Goal: Task Accomplishment & Management: Complete application form

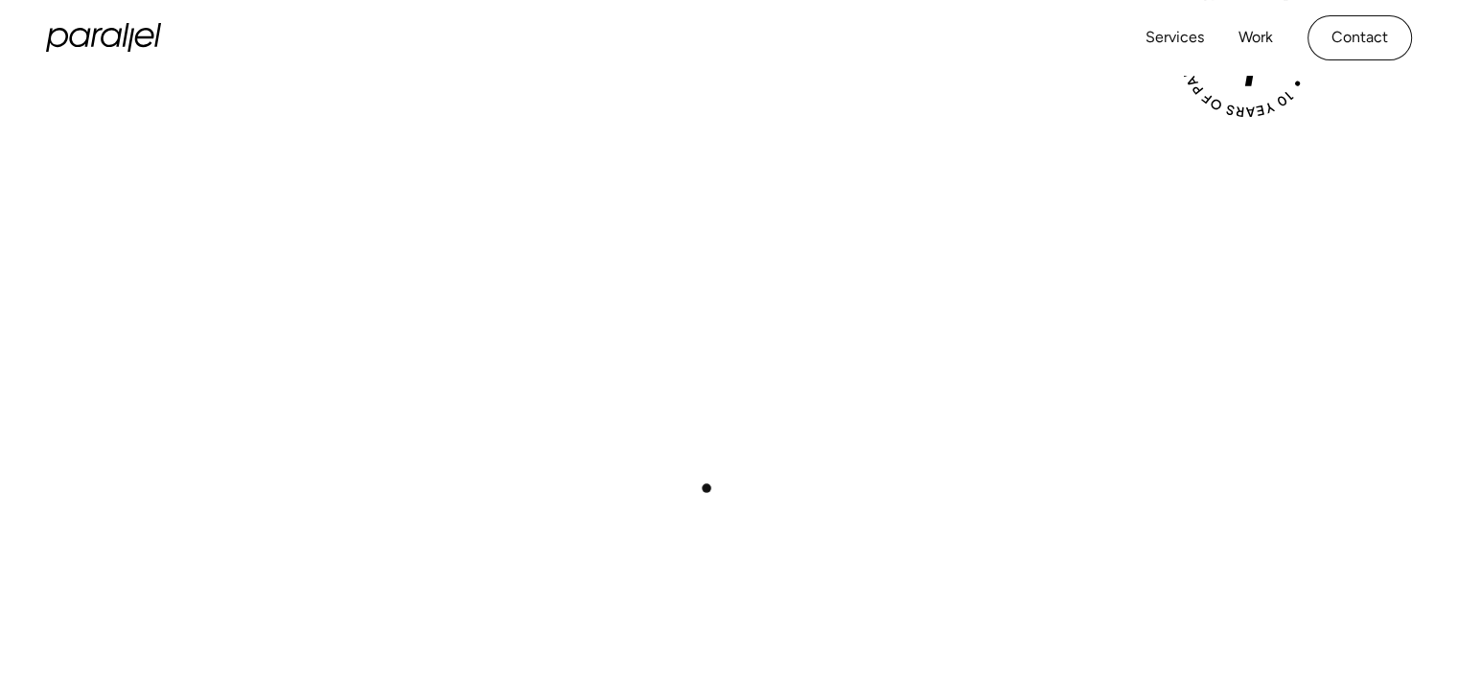
scroll to position [339, 0]
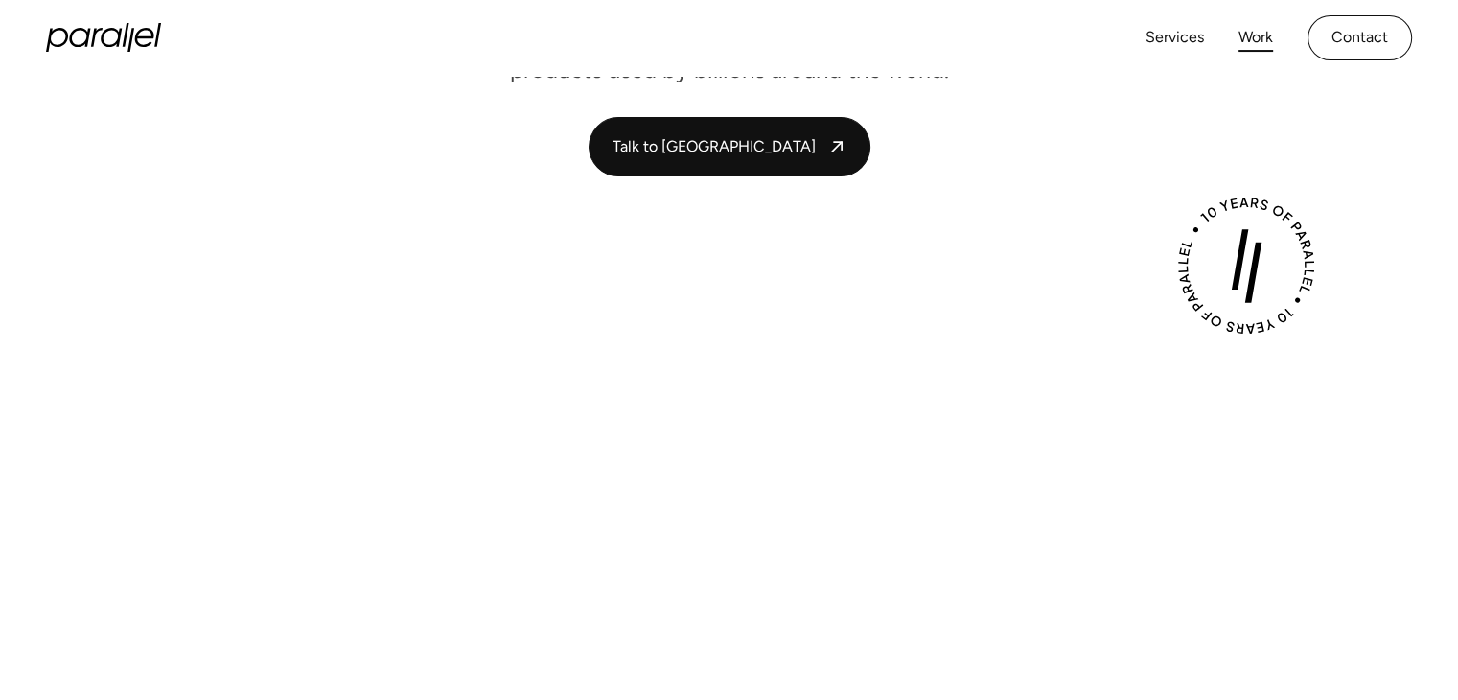
click at [1264, 35] on link "Work" at bounding box center [1255, 38] width 34 height 28
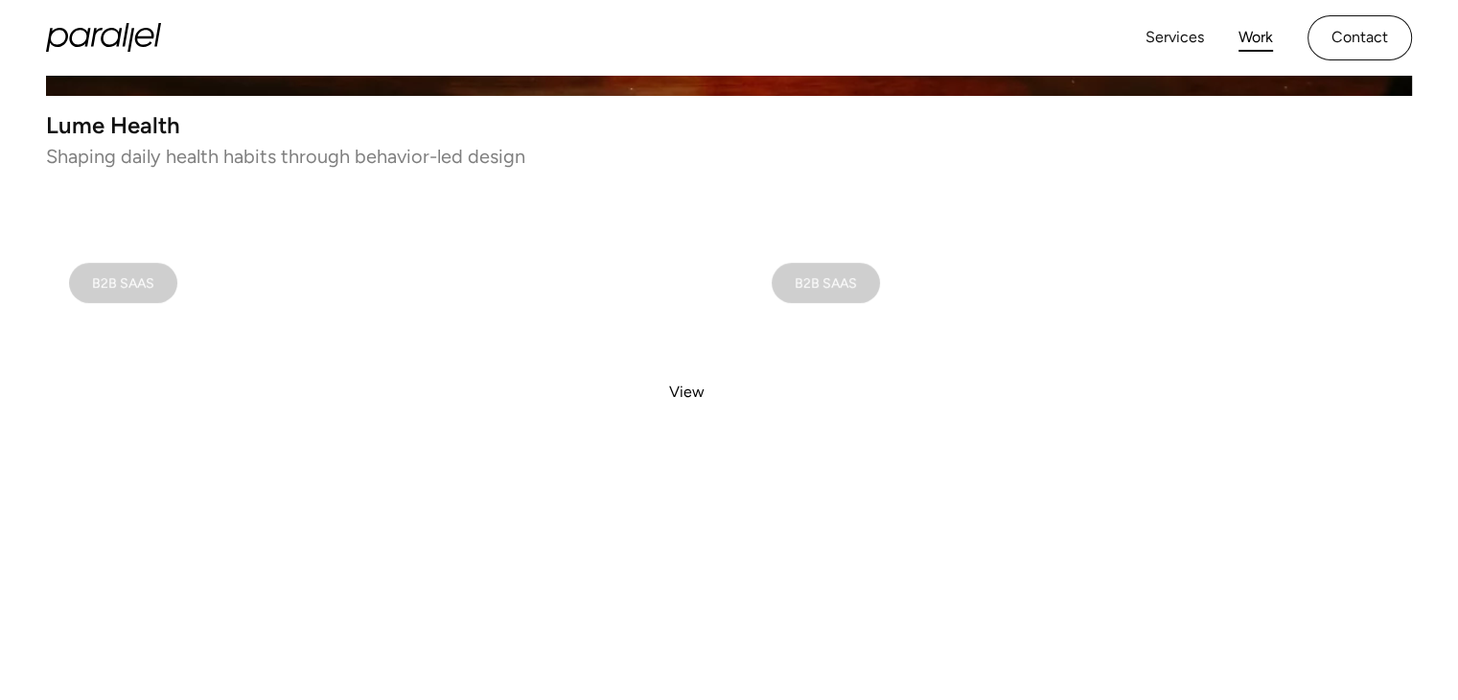
scroll to position [761, 0]
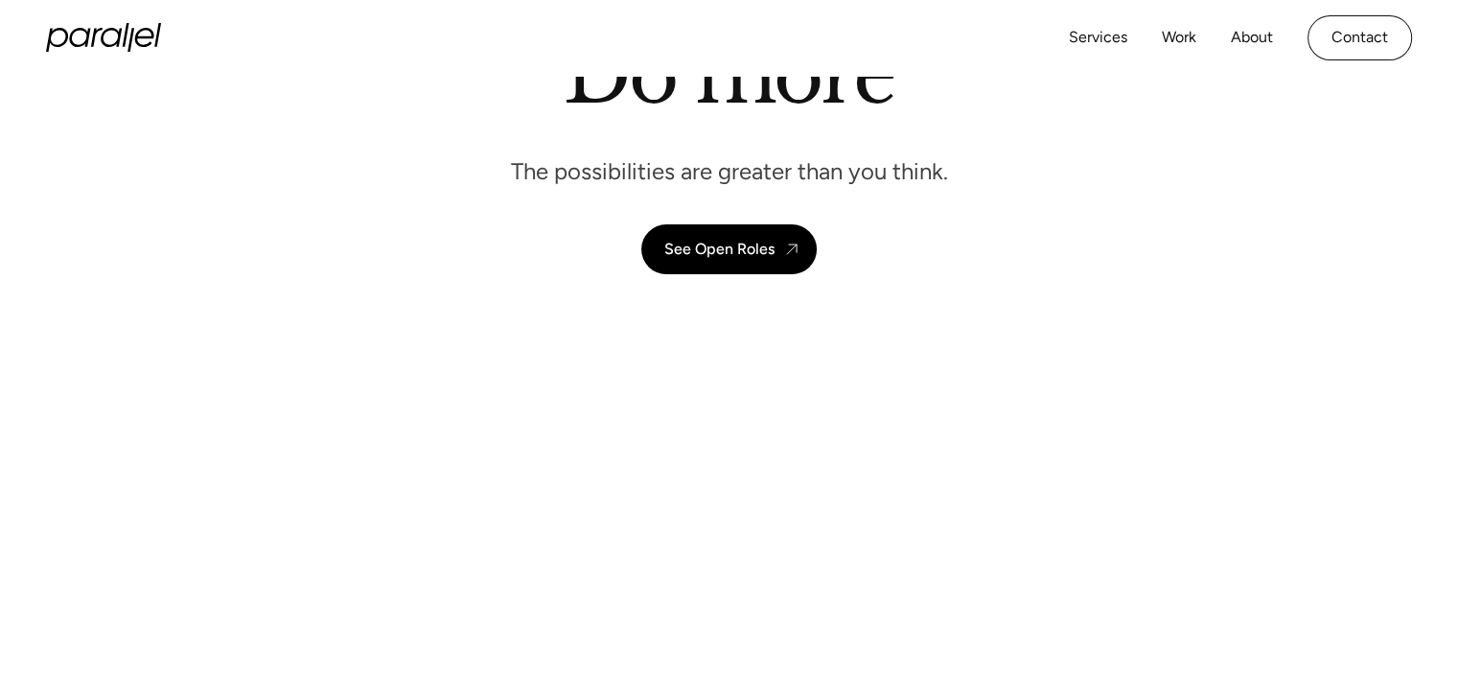
scroll to position [243, 0]
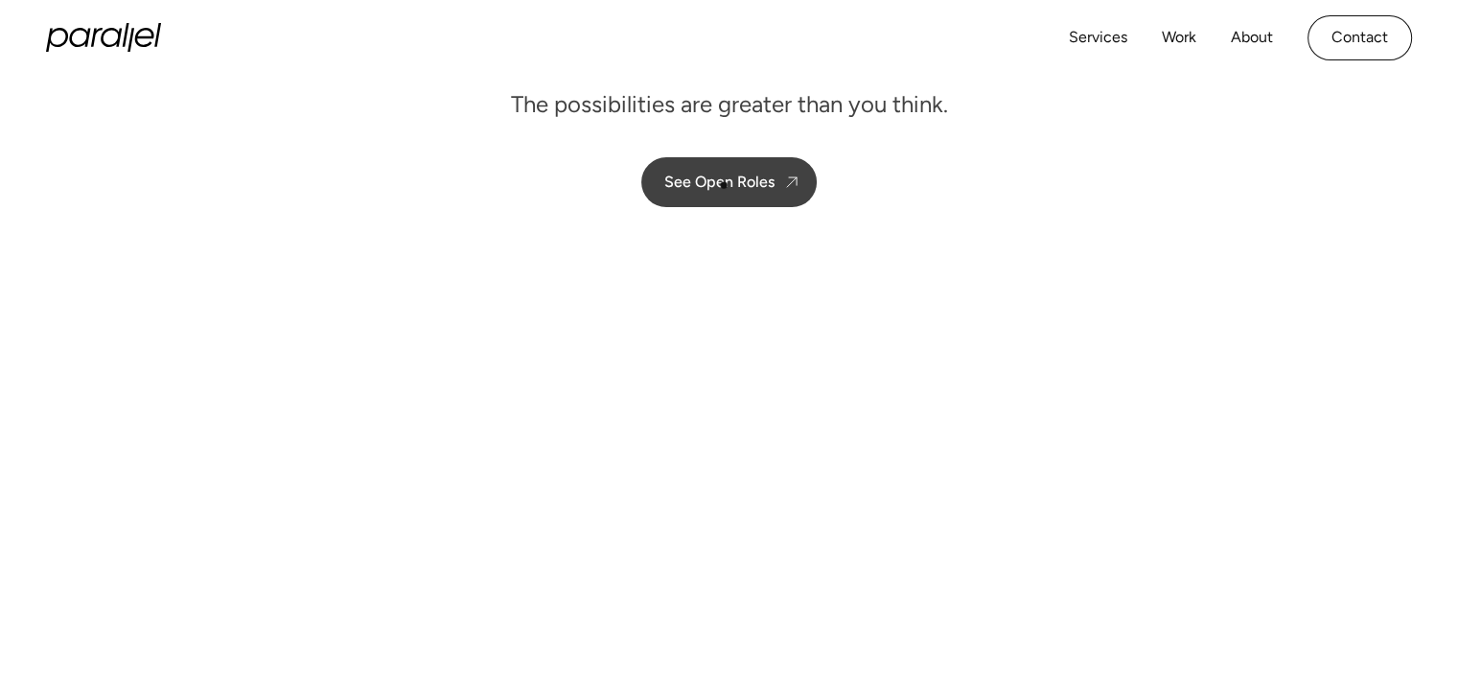
click at [724, 185] on div "See Open Roles" at bounding box center [719, 181] width 110 height 18
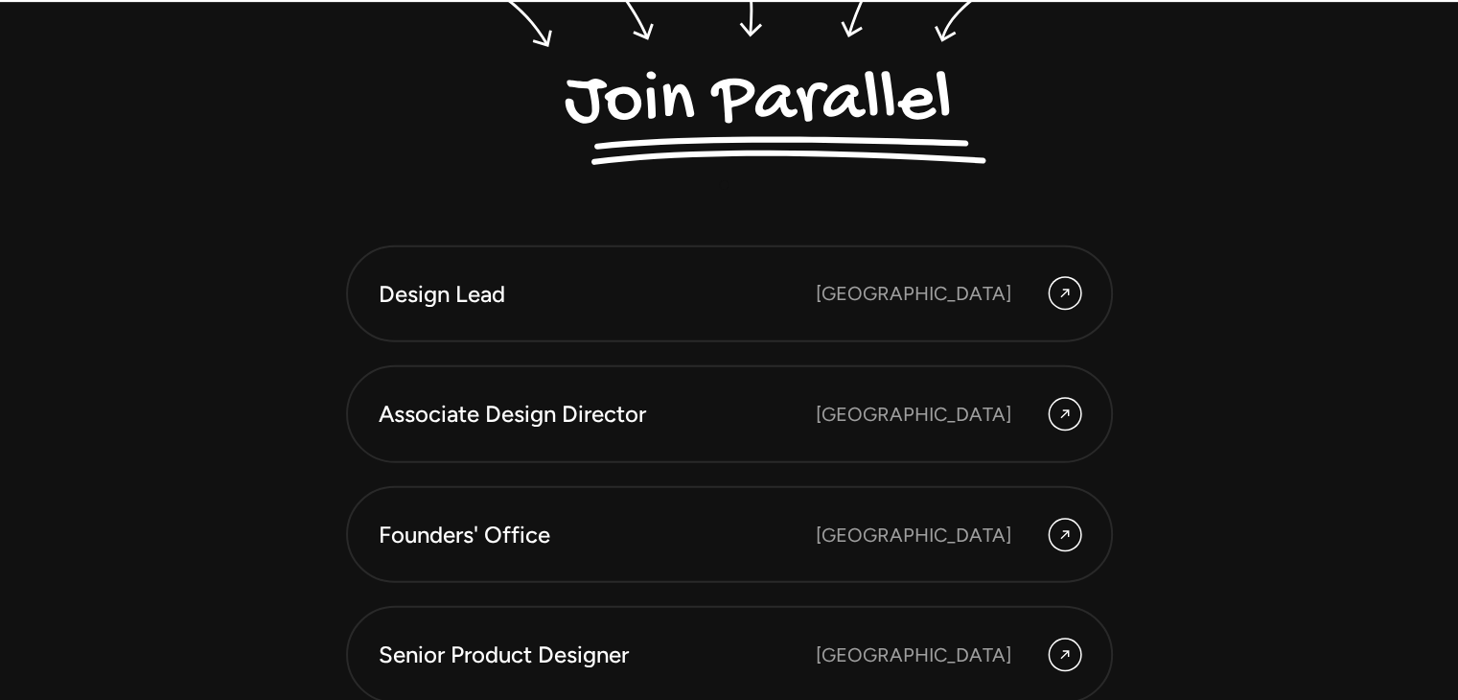
scroll to position [5137, 0]
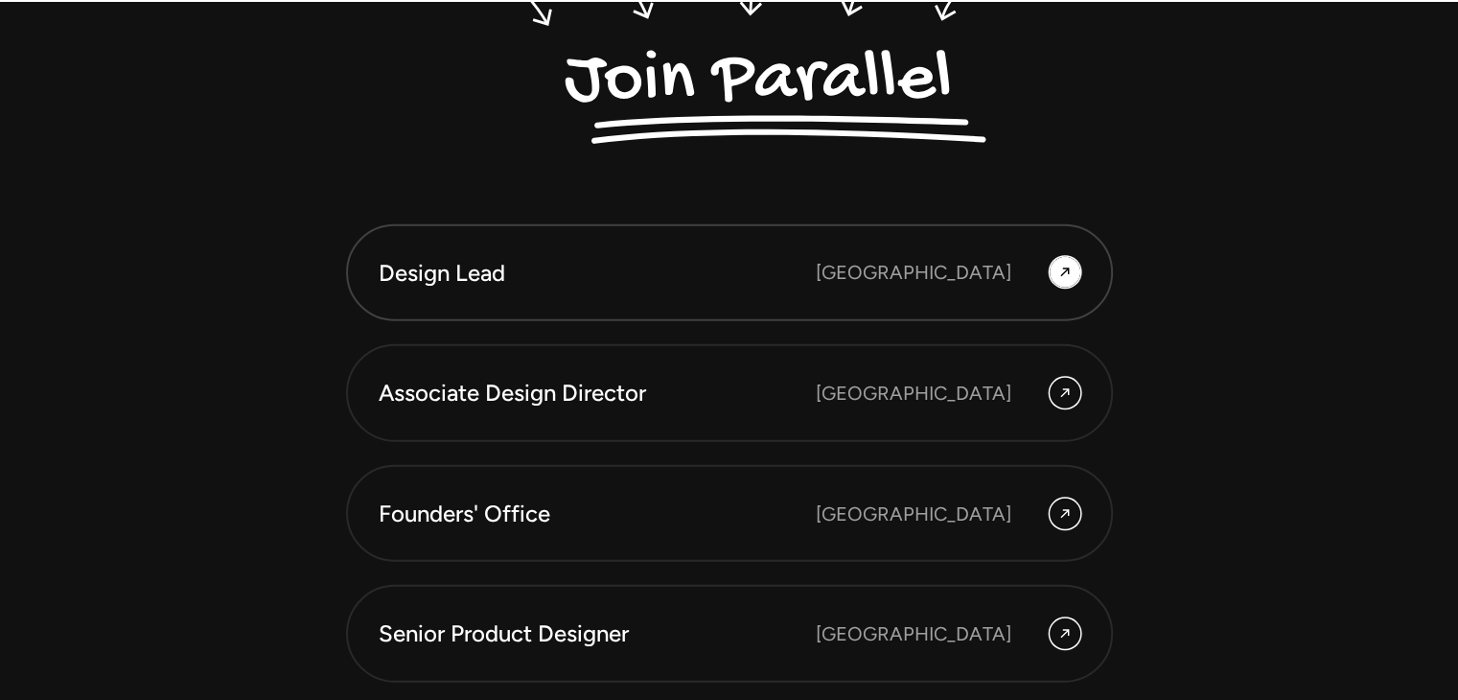
click at [800, 294] on link "Design Lead Bangalore" at bounding box center [729, 273] width 767 height 98
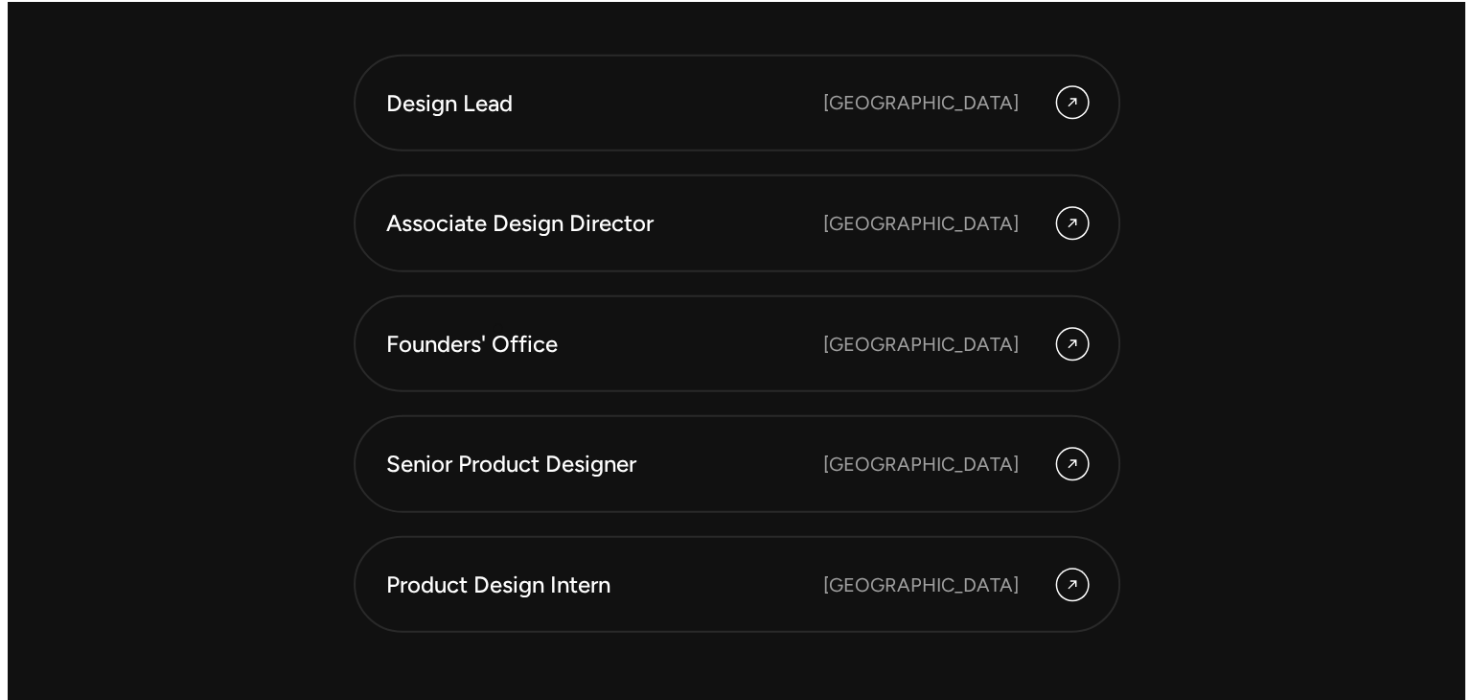
scroll to position [5380, 0]
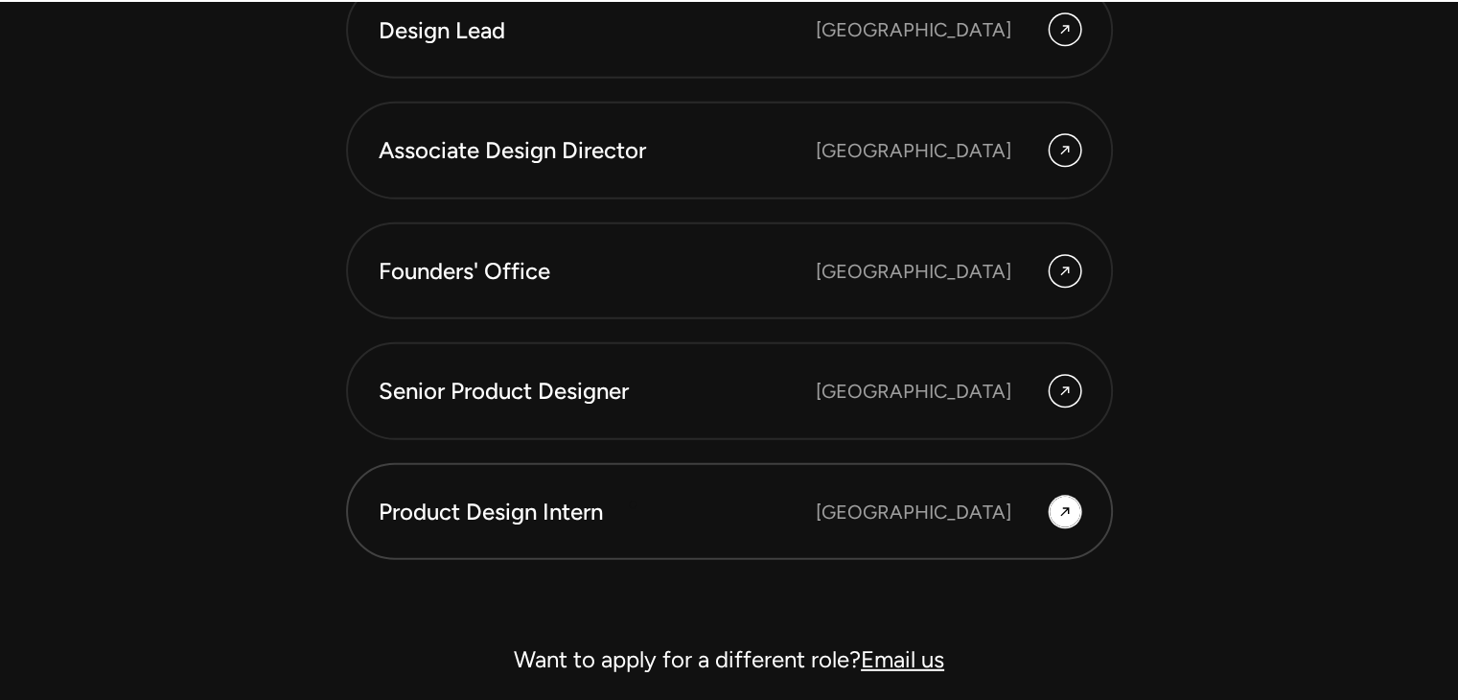
click at [632, 504] on div "Product Design Intern" at bounding box center [597, 511] width 437 height 33
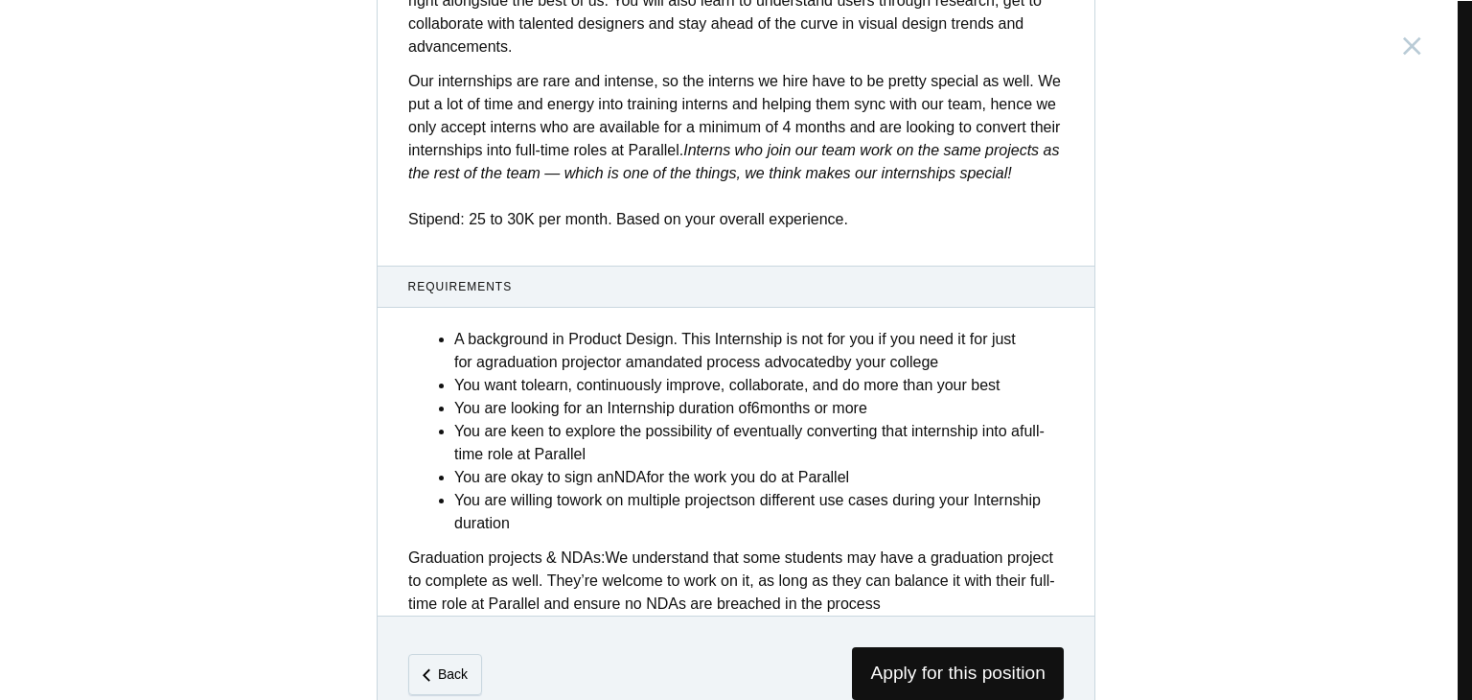
scroll to position [751, 0]
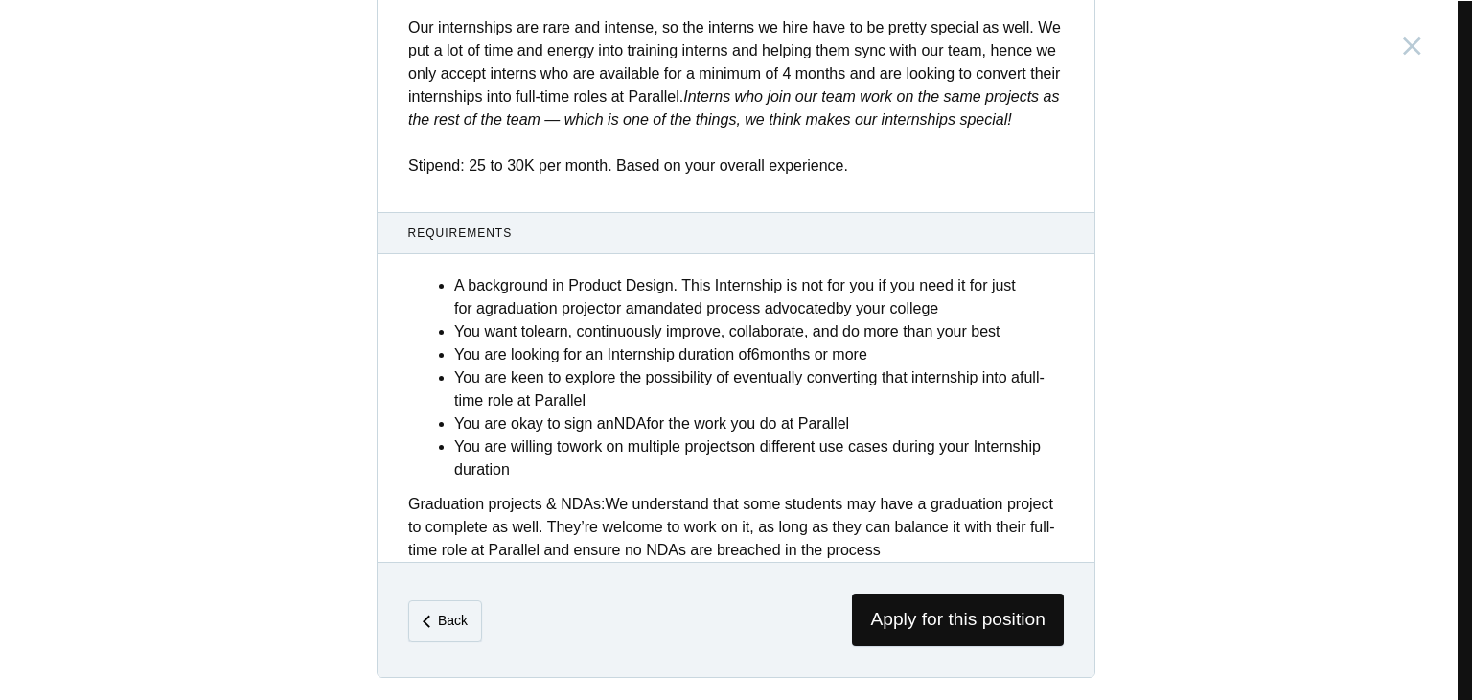
click at [828, 518] on div "Graduation projects & NDAs: We understand that some students may have a graduat…" at bounding box center [735, 527] width 655 height 69
click at [898, 641] on span "Apply for this position" at bounding box center [958, 619] width 212 height 53
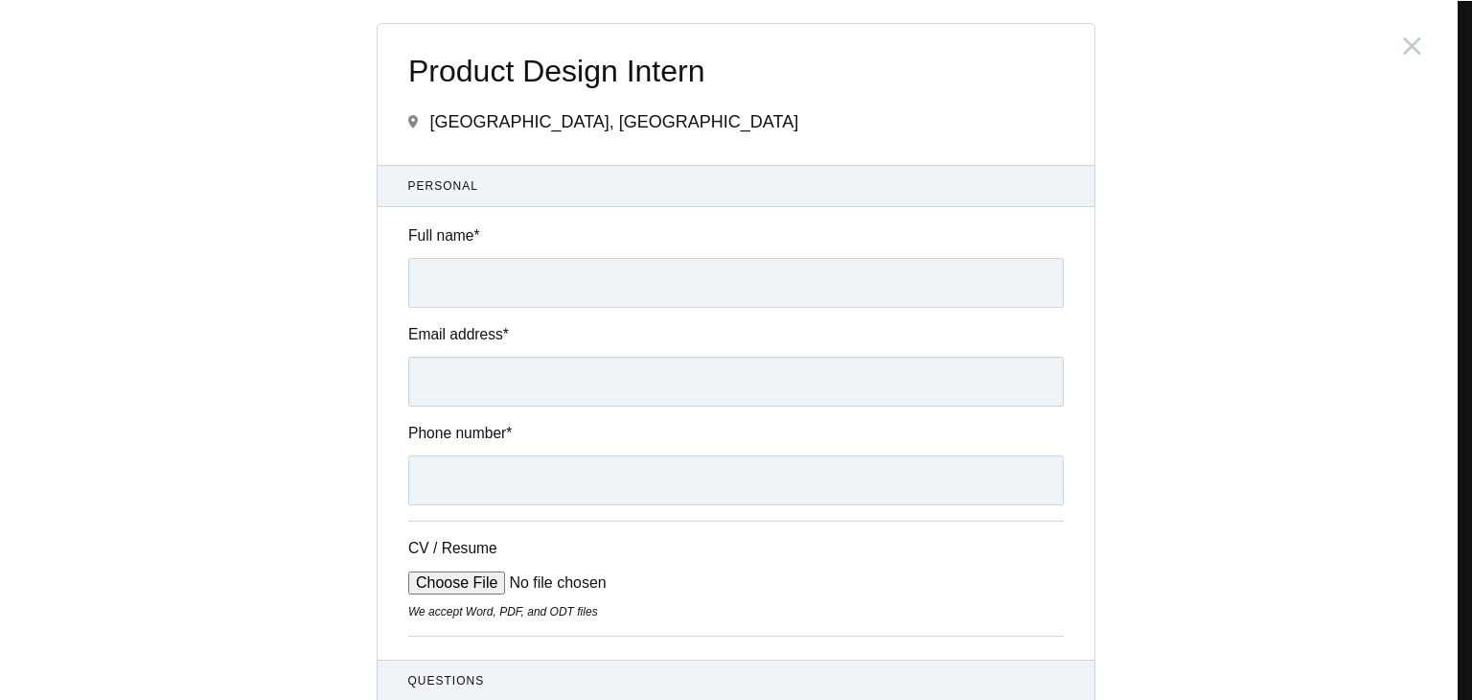
click at [640, 256] on div "Full name *" at bounding box center [736, 265] width 717 height 83
click at [644, 276] on input "Full name *" at bounding box center [735, 283] width 655 height 50
type input "Karthik J Poojary"
click at [589, 405] on input "Email address *" at bounding box center [735, 381] width 655 height 50
type input "karthikpoojary164@gmail.com"
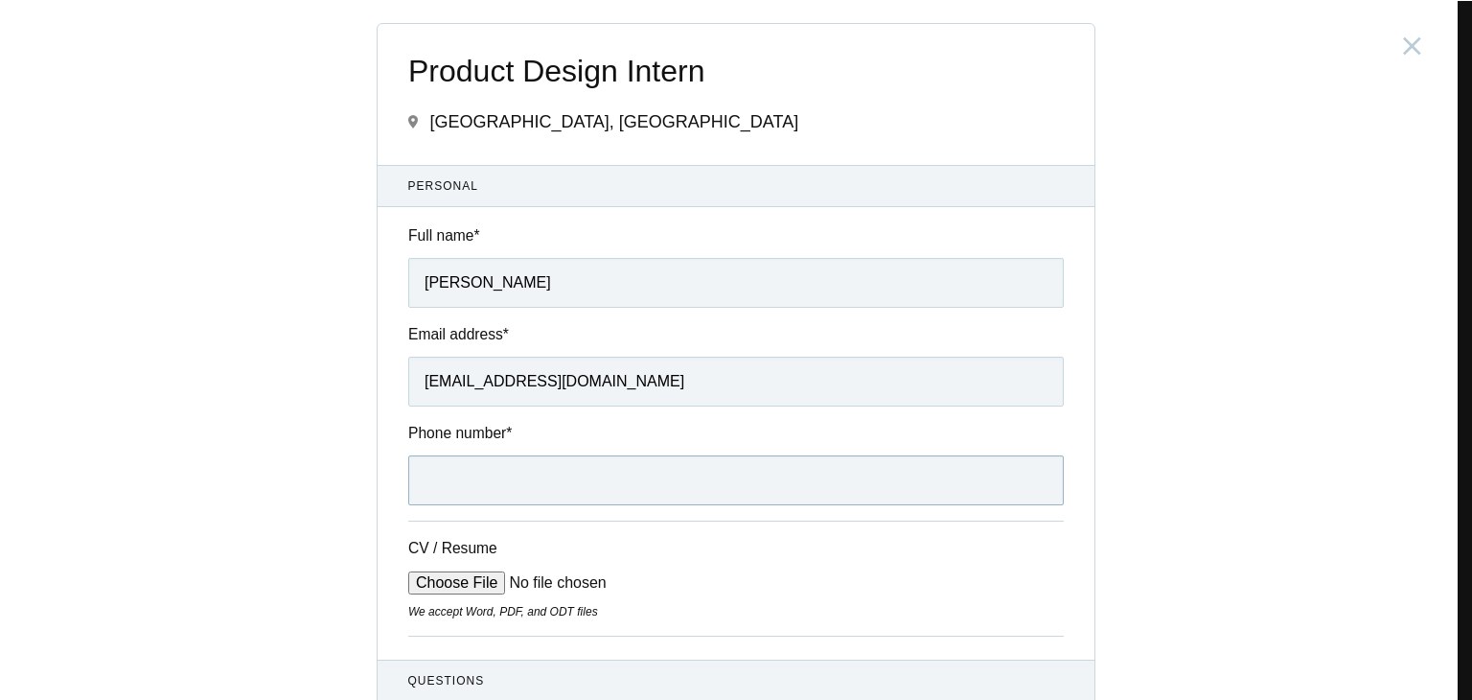
click at [532, 461] on input "Phone number *" at bounding box center [735, 480] width 655 height 50
type input "+917022138277"
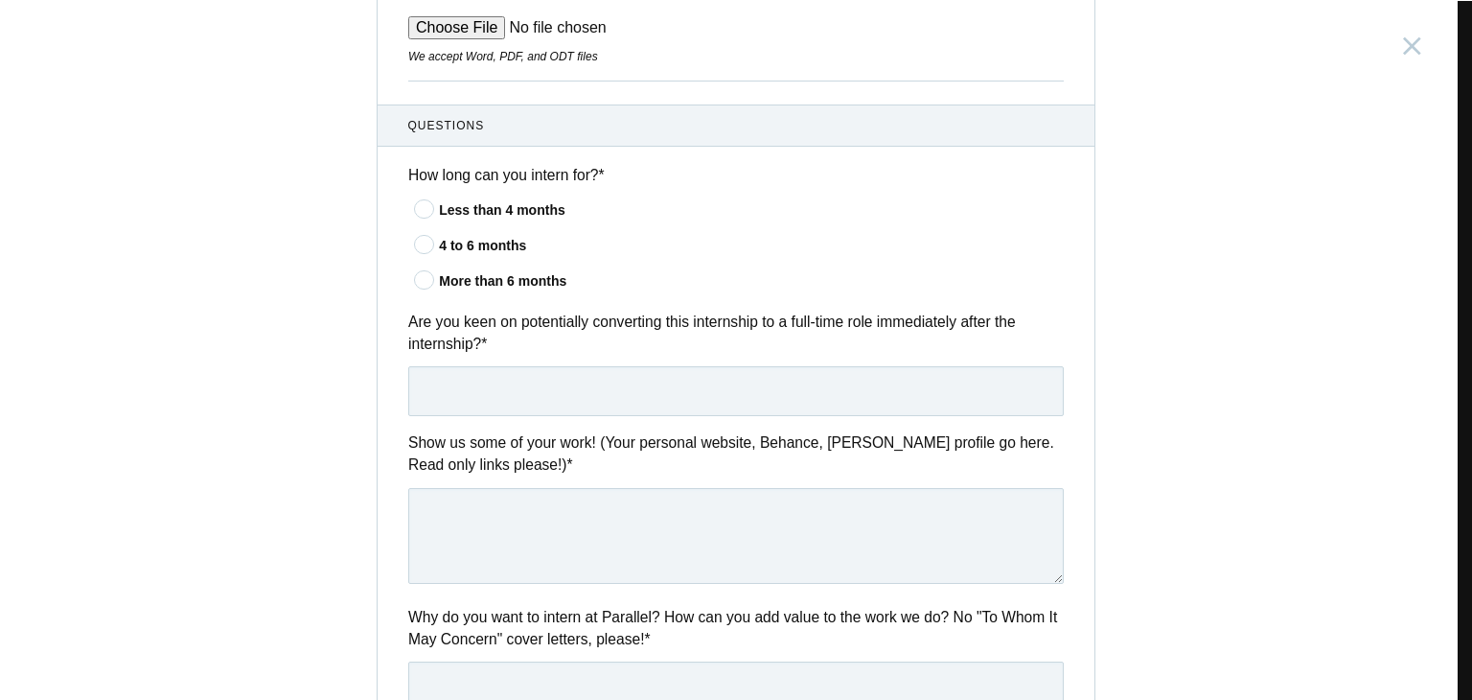
scroll to position [554, 0]
click at [414, 247] on icon at bounding box center [424, 245] width 35 height 12
click at [0, 0] on input"] "4 to 6 months" at bounding box center [0, 0] width 0 height 0
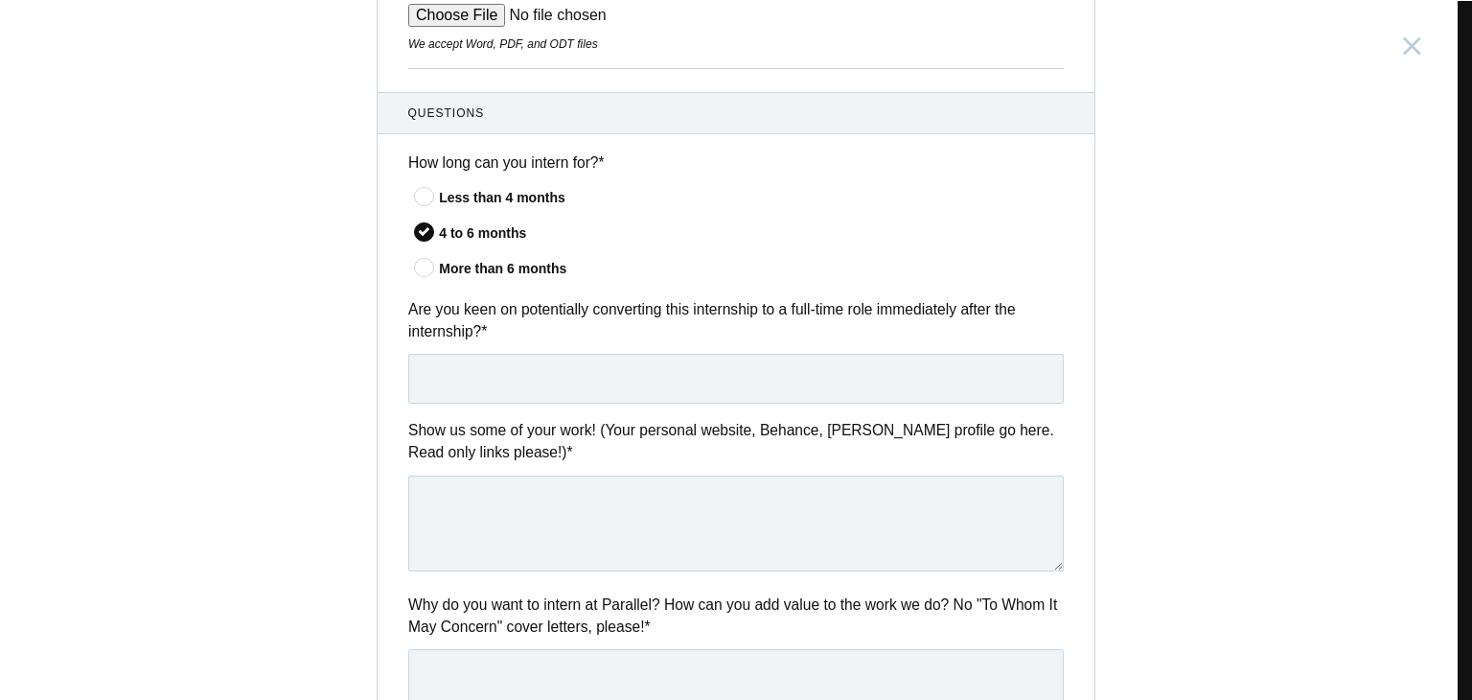
click at [479, 352] on div "Are you keen on potentially converting this internship to a full-time role imme…" at bounding box center [736, 350] width 717 height 105
click at [497, 366] on input "text" at bounding box center [735, 379] width 655 height 50
type input "D"
click at [417, 193] on icon at bounding box center [424, 196] width 35 height 12
click at [0, 0] on input"] "Less than 4 months" at bounding box center [0, 0] width 0 height 0
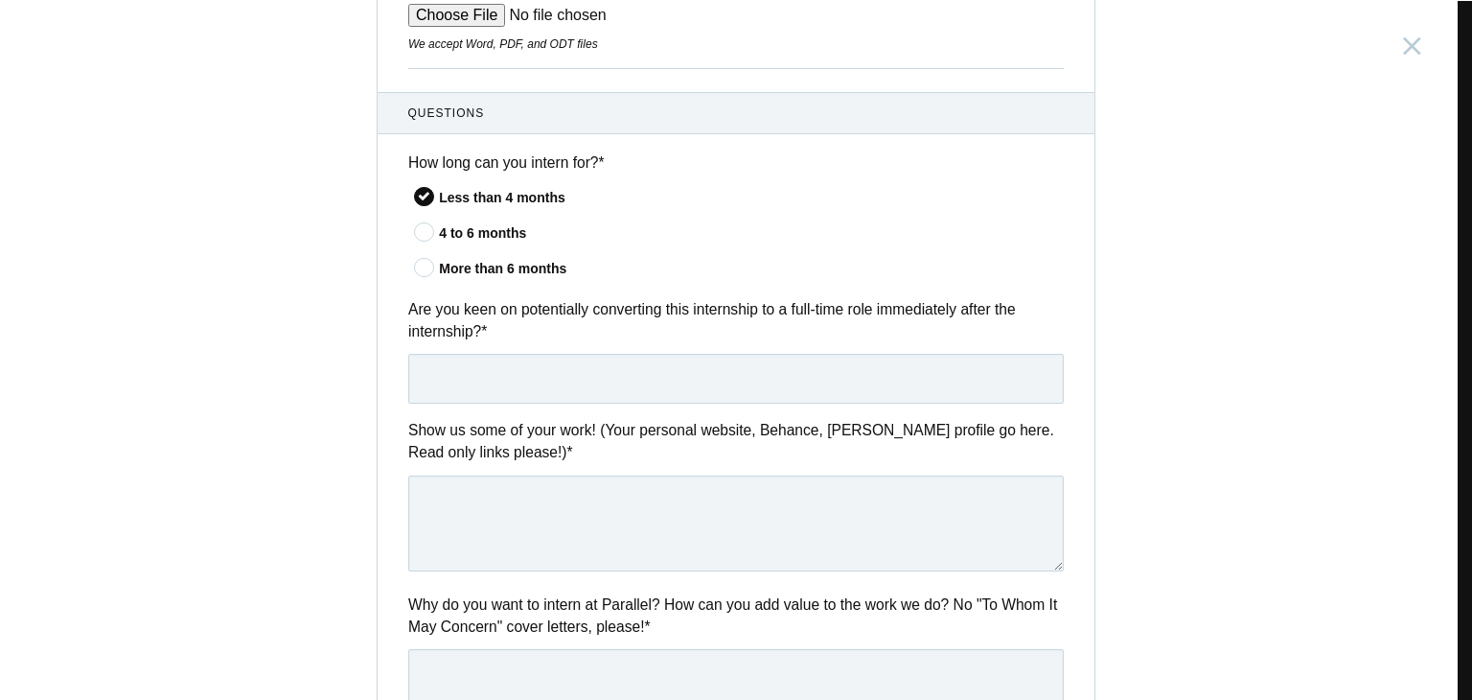
click at [408, 238] on icon at bounding box center [424, 231] width 35 height 12
click at [0, 0] on input"] "4 to 6 months" at bounding box center [0, 0] width 0 height 0
click at [448, 394] on input "text" at bounding box center [735, 379] width 655 height 50
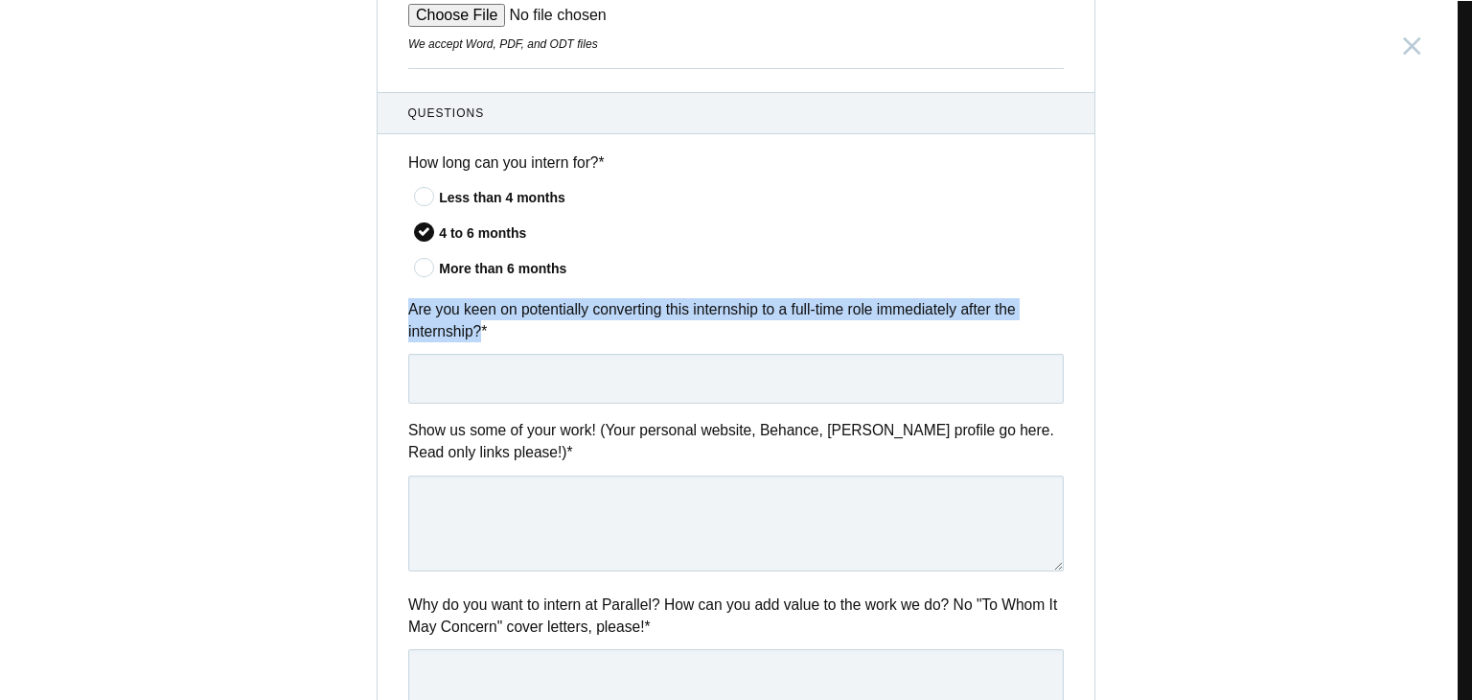
drag, startPoint x: 475, startPoint y: 333, endPoint x: 402, endPoint y: 301, distance: 79.4
click at [408, 301] on label "Are you keen on potentially converting this internship to a full-time role imme…" at bounding box center [735, 320] width 655 height 45
copy label "Are you keen on potentially converting this internship to a full-time role imme…"
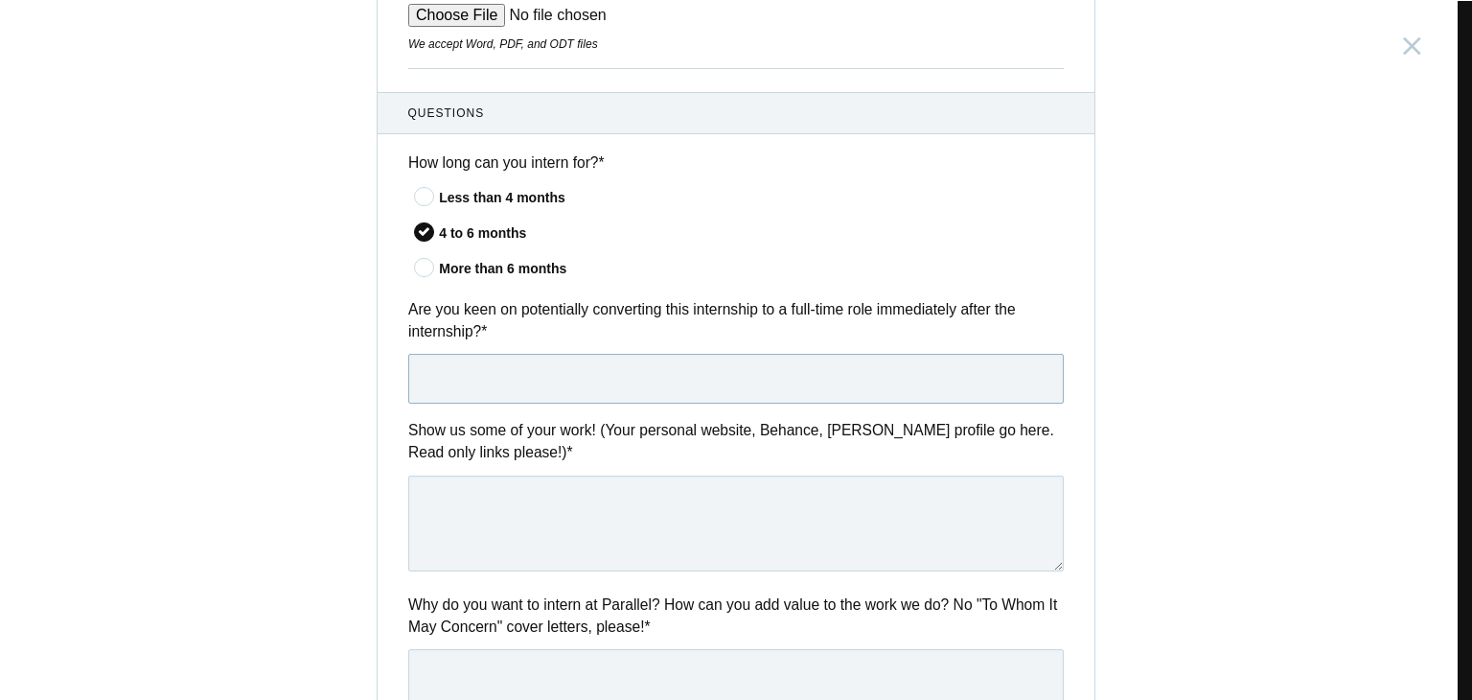
click at [621, 363] on input "text" at bounding box center [735, 379] width 655 height 50
paste input "Yes, I am keen on converting this internship into a full-time role immediately …"
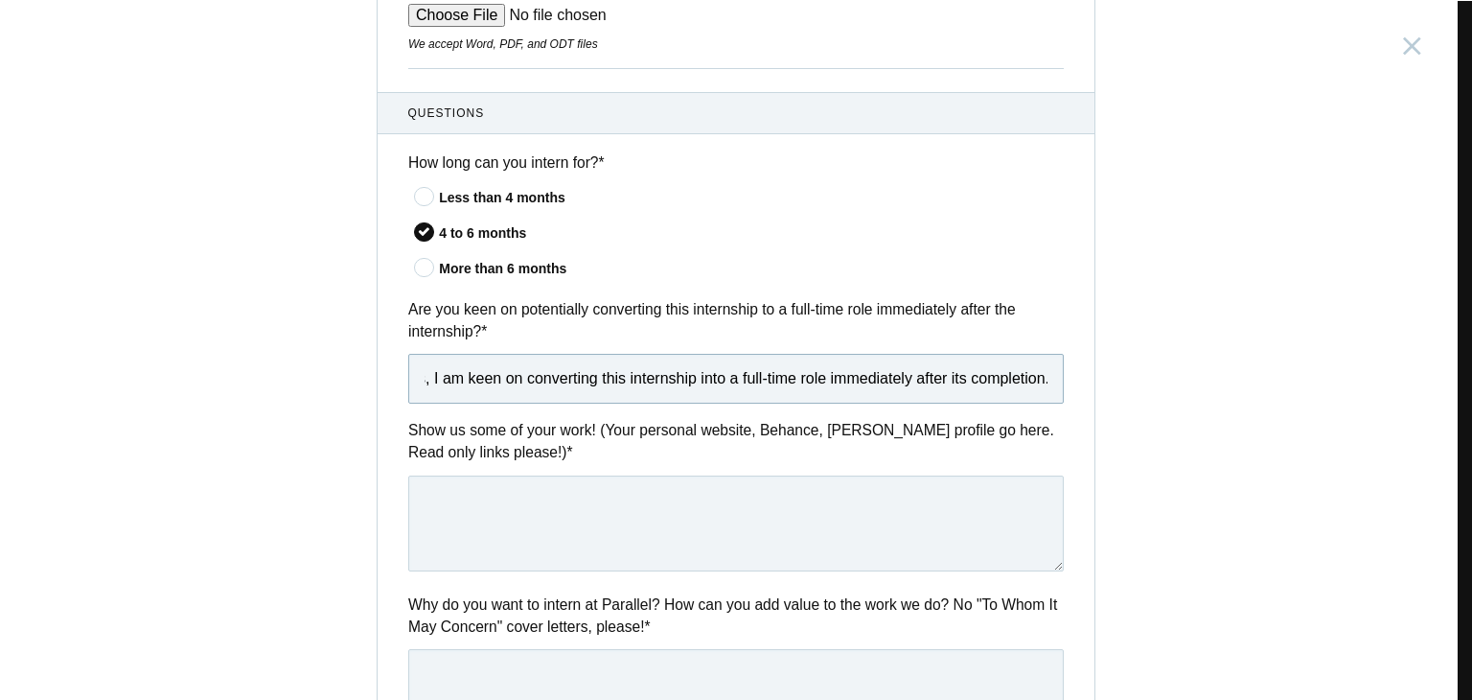
scroll to position [0, 0]
type input "Yes, I am keen on converting this internship into a full-time role immediately …"
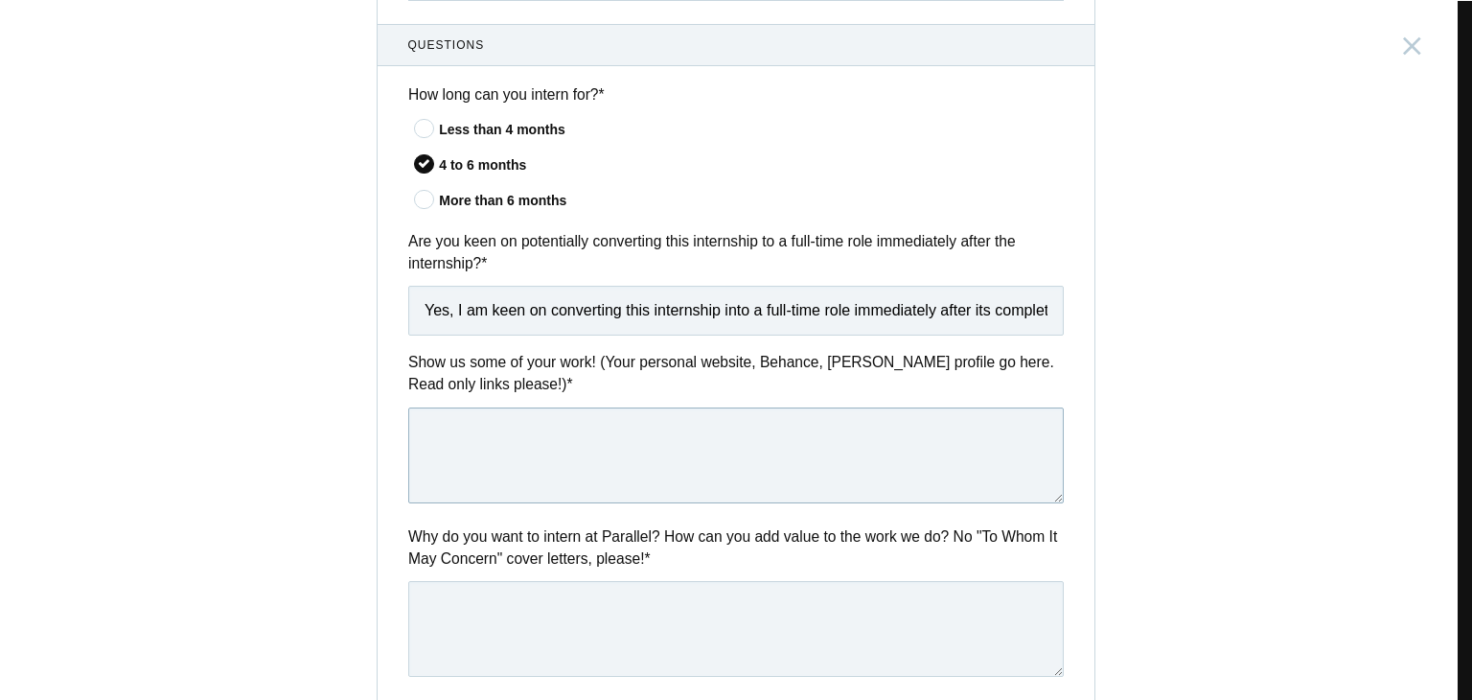
click at [548, 437] on textarea at bounding box center [735, 455] width 655 height 96
click at [701, 454] on textarea at bounding box center [735, 455] width 655 height 96
paste textarea "LindIn : http://linkedin.com/in/karthik-poojary-79436021b Notion Portfolio : ht…"
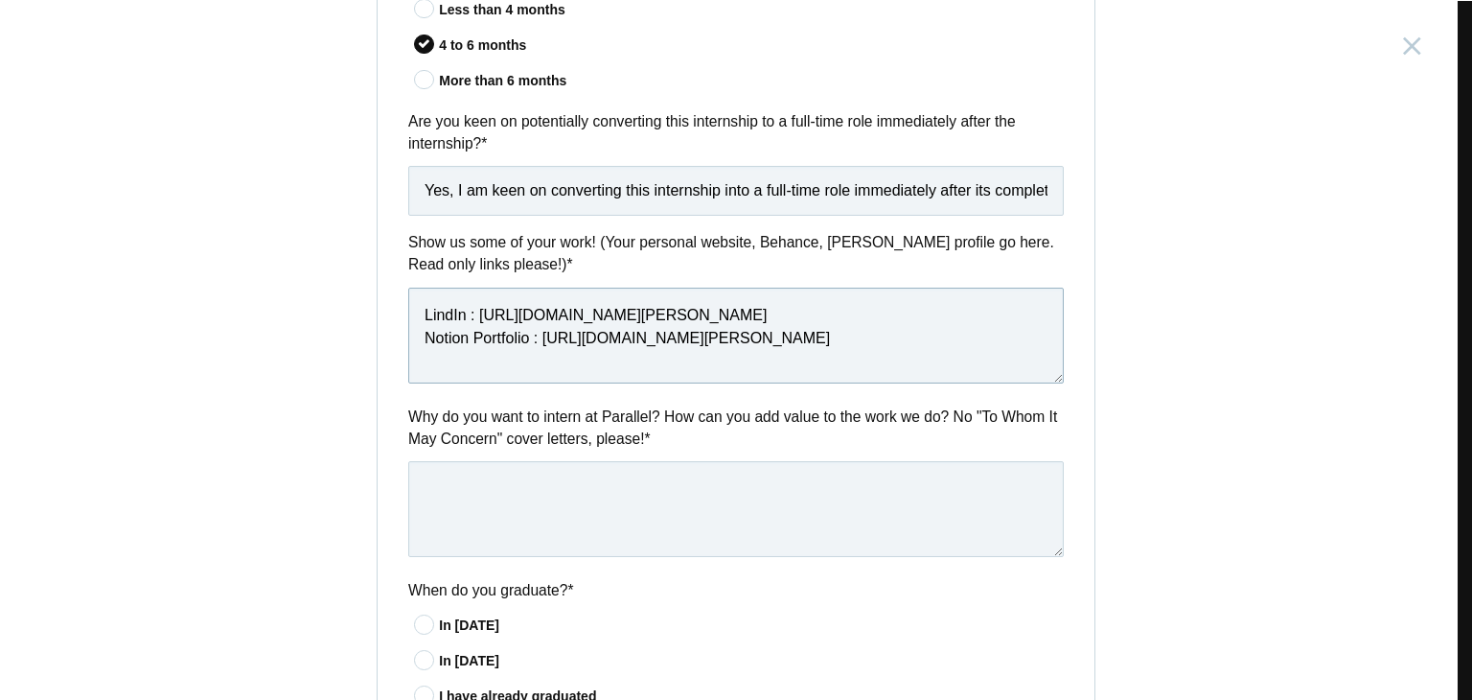
scroll to position [816, 0]
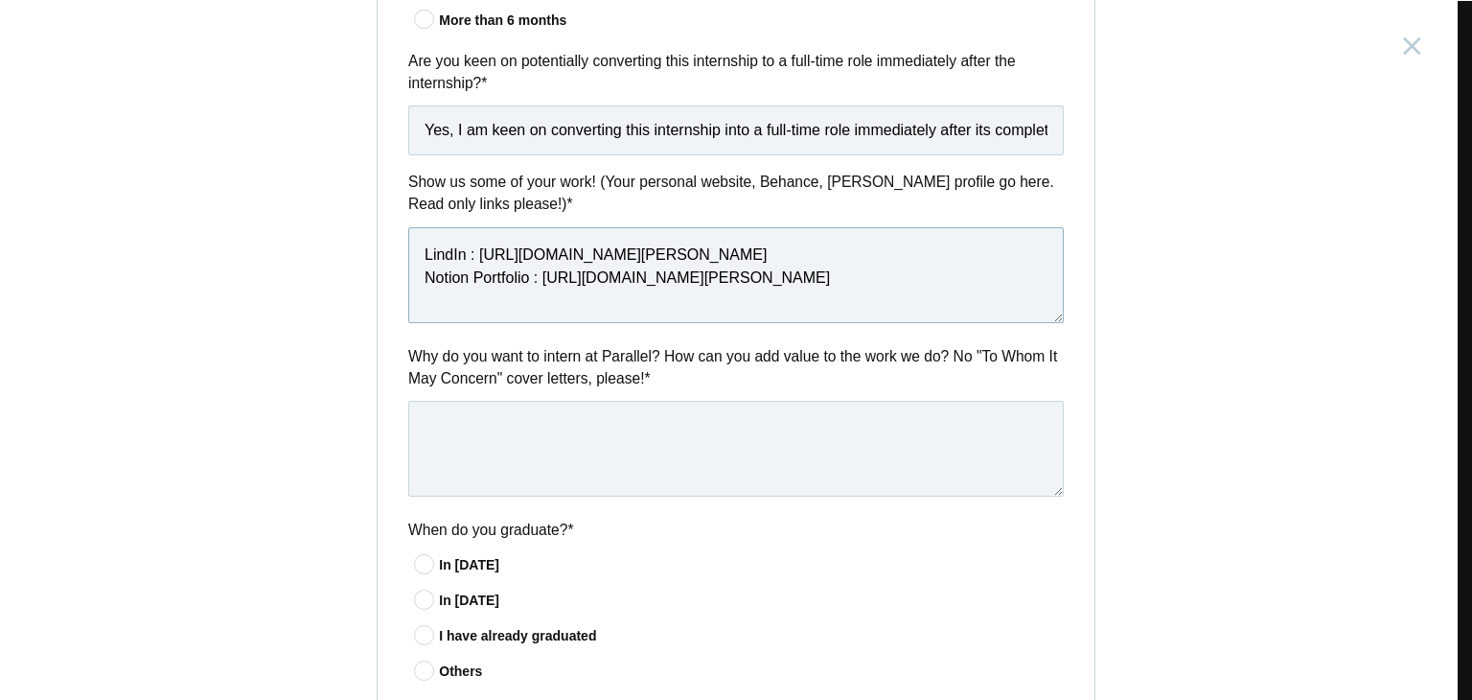
type textarea "LindIn : http://linkedin.com/in/karthik-poojary-79436021b Notion Portfolio : ht…"
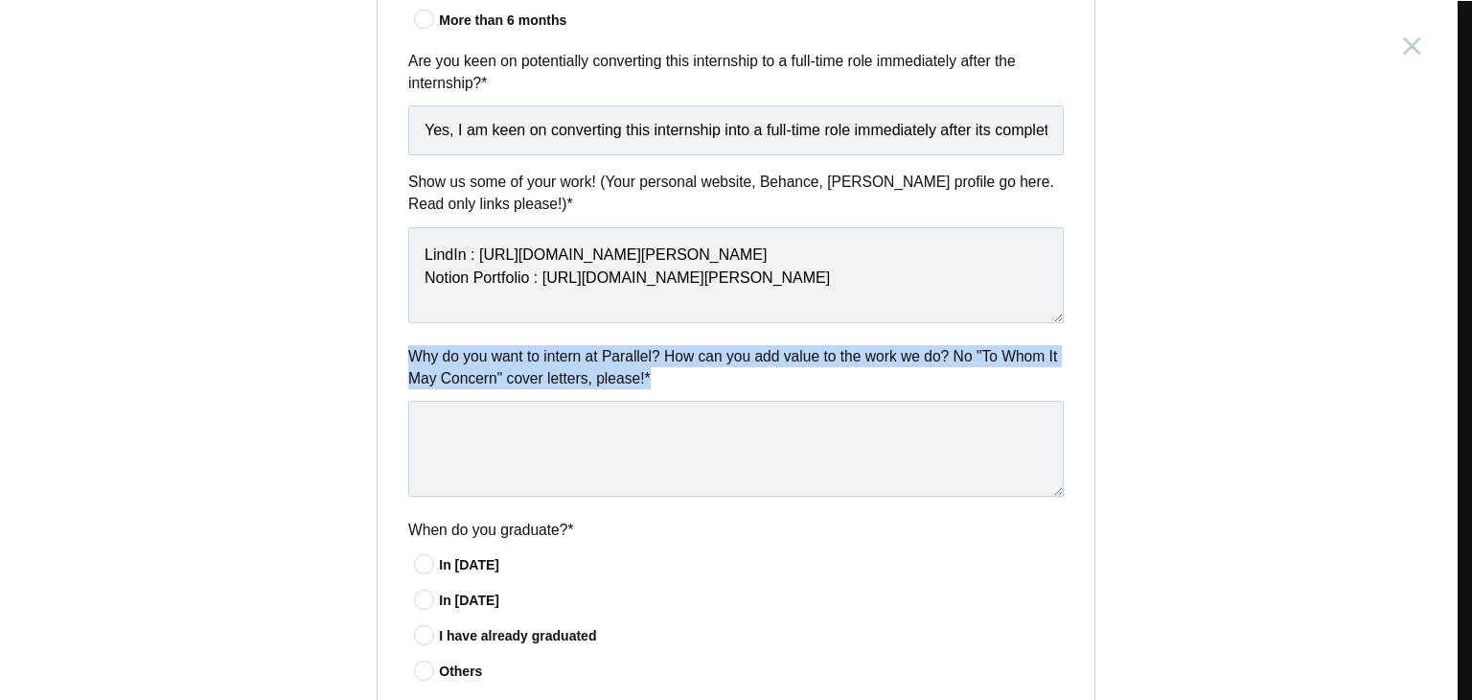
drag, startPoint x: 645, startPoint y: 379, endPoint x: 389, endPoint y: 356, distance: 256.8
click at [389, 356] on div "Why do you want to intern at Parallel? How can you add value to the work we do?…" at bounding box center [736, 424] width 717 height 158
copy label "Why do you want to intern at Parallel? How can you add value to the work we do?…"
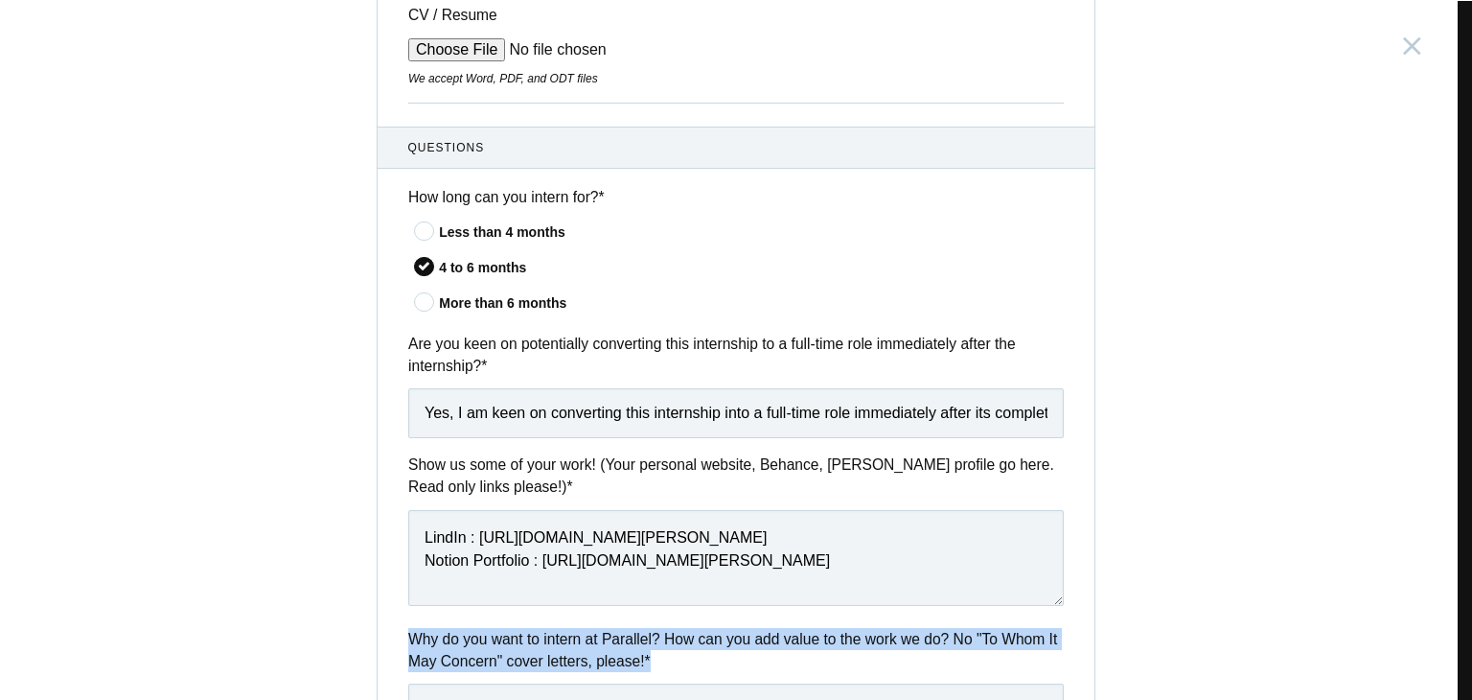
scroll to position [677, 0]
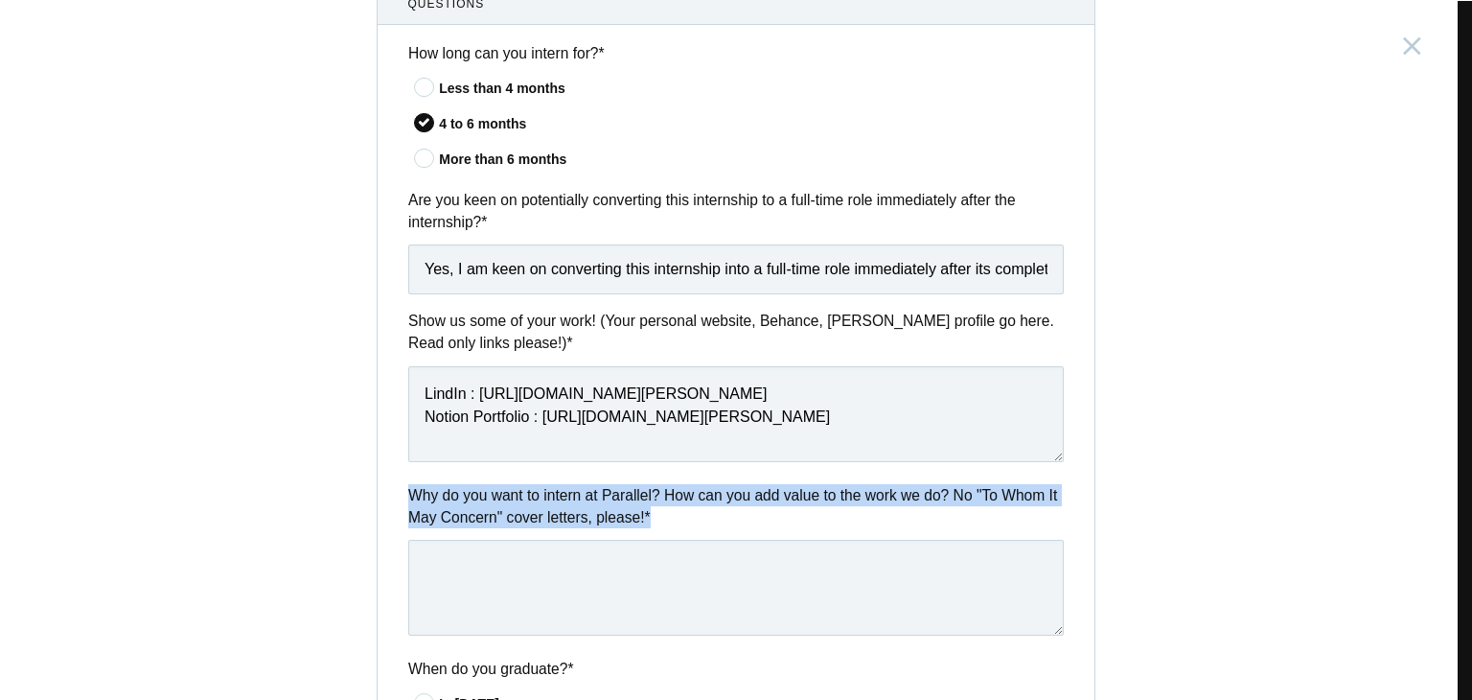
copy label "Why do you want to intern at Parallel? How can you add value to the work we do?…"
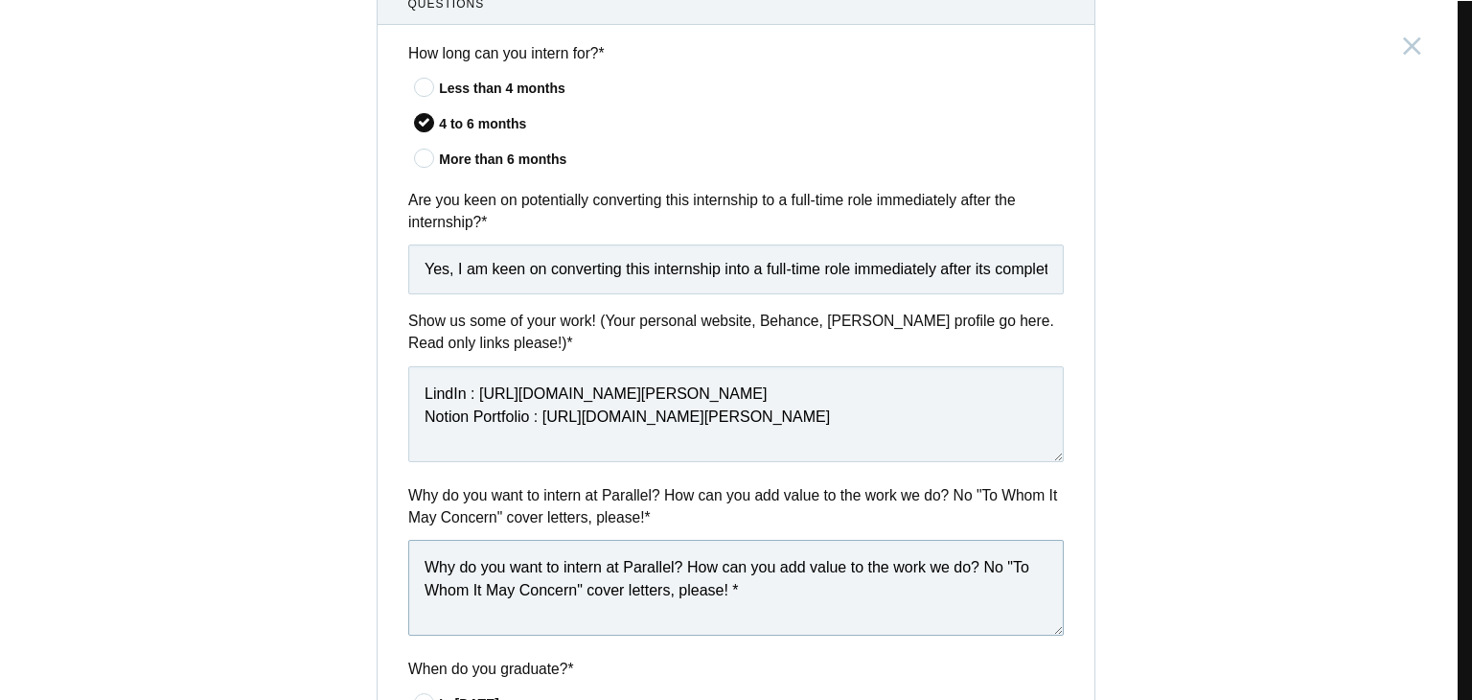
click at [464, 564] on textarea "Why do you want to intern at Parallel? How can you add value to the work we do?…" at bounding box center [735, 588] width 655 height 96
paste textarea "I want to intern at Parallel because the kind of work you do—designing products…"
click at [828, 565] on textarea "I want to intern at Parallel because the kind of work you do—designing products…" at bounding box center [735, 588] width 655 height 96
click at [640, 598] on textarea "I want to intern at Parallel because the kind of work you do, designing product…" at bounding box center [735, 588] width 655 height 96
click at [801, 615] on textarea "I want to intern at Parallel because the kind of work you do, designing product…" at bounding box center [735, 588] width 655 height 96
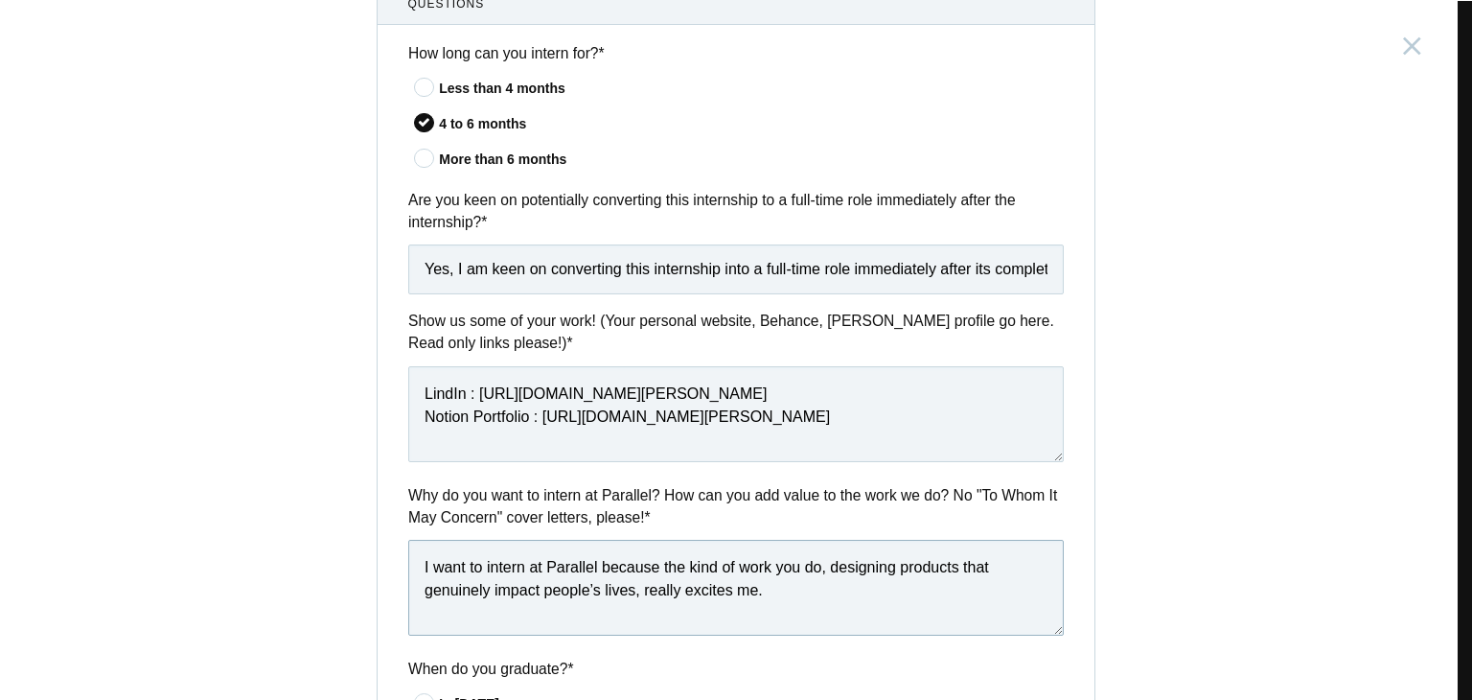
paste textarea "I can add value by bringing fresh ideas, attention to detail, and a willingness…"
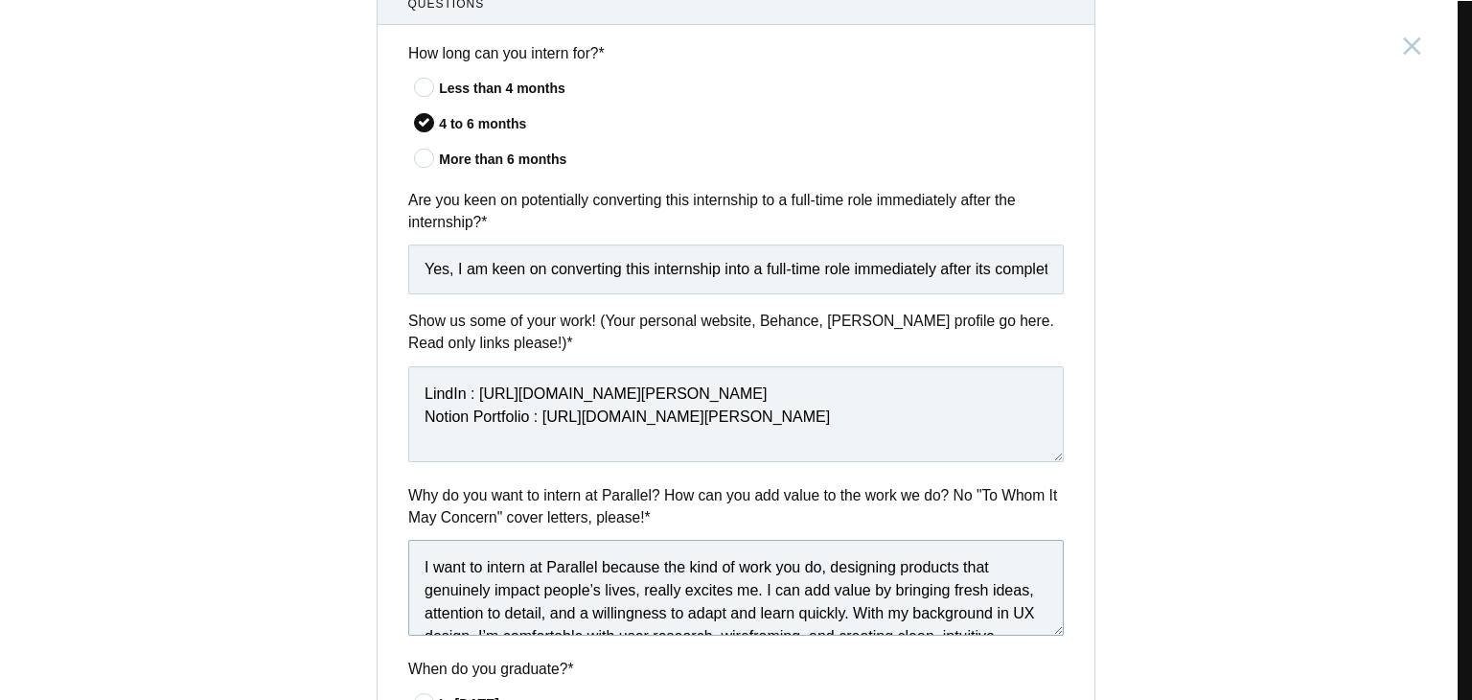
scroll to position [899, 0]
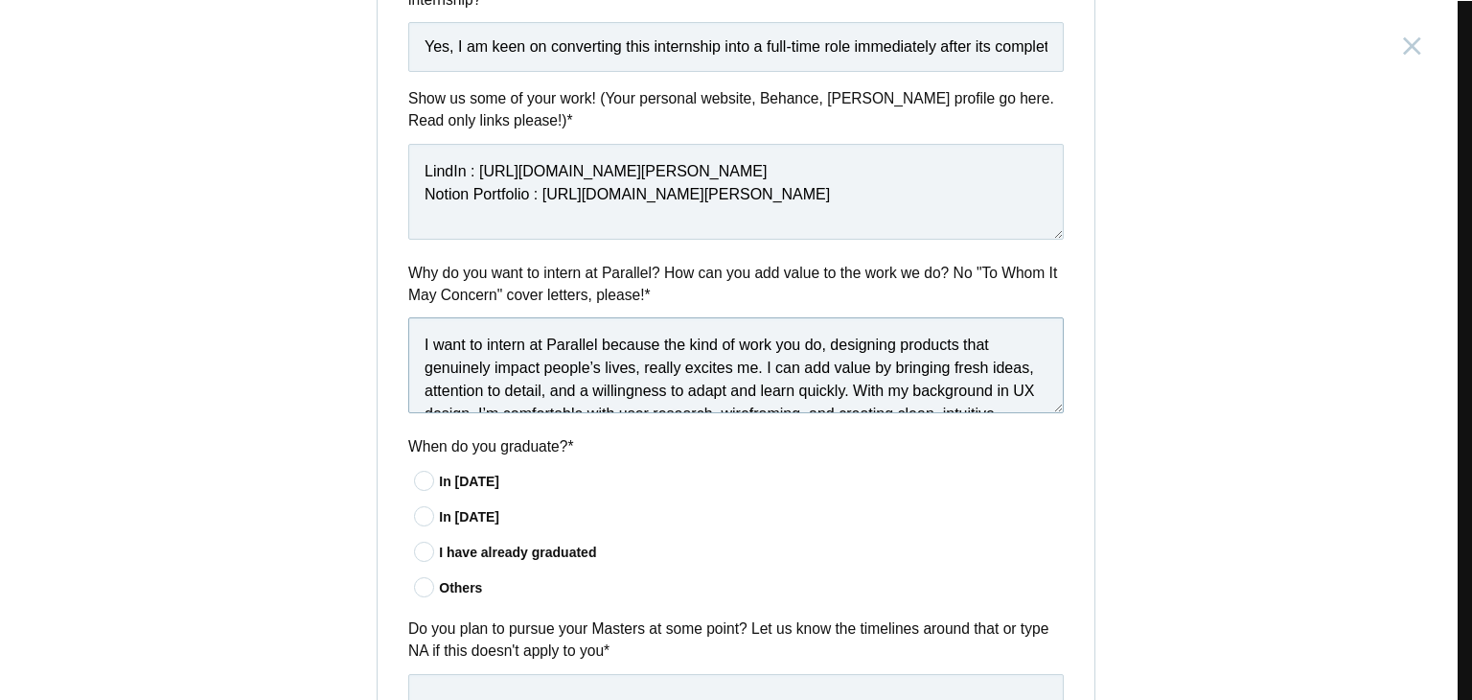
type textarea "I want to intern at Parallel because the kind of work you do, designing product…"
click at [410, 549] on icon at bounding box center [424, 551] width 35 height 12
click at [0, 0] on input"] "I have already graduated" at bounding box center [0, 0] width 0 height 0
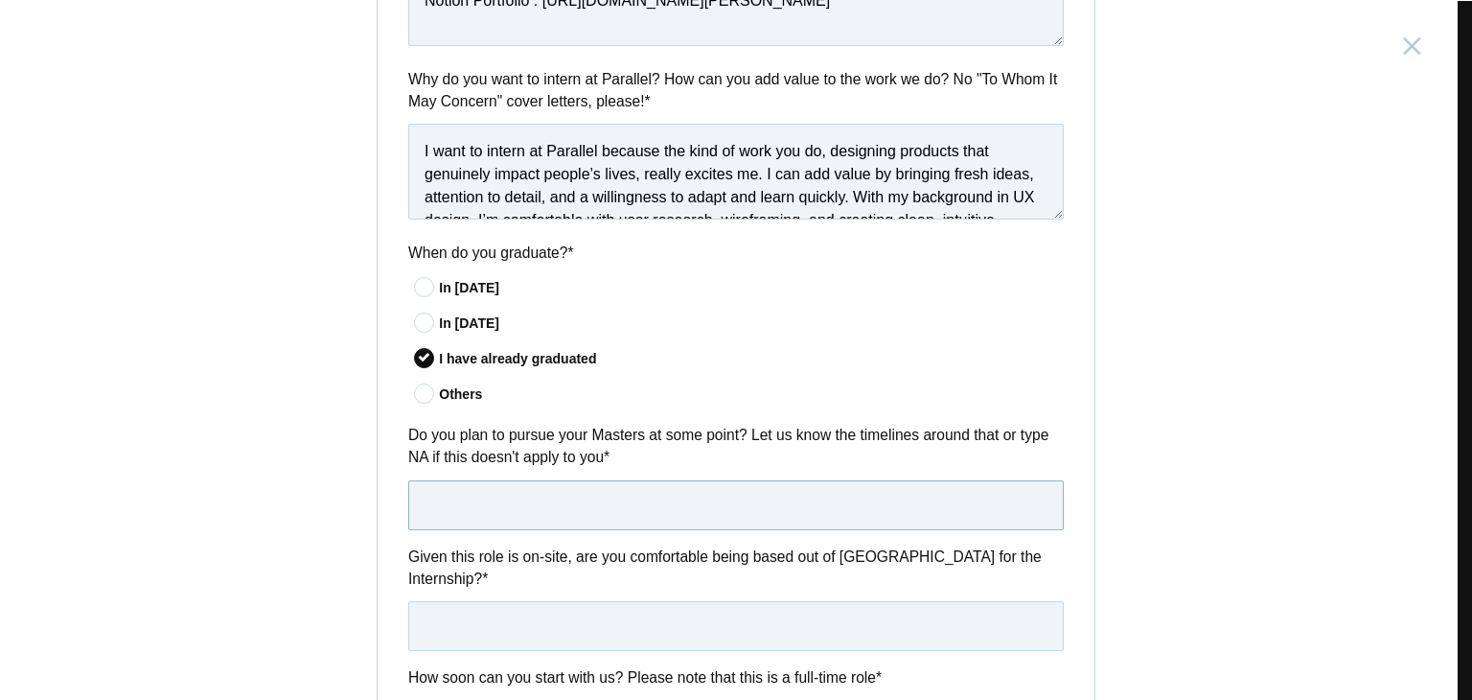
click at [682, 497] on input "text" at bounding box center [735, 505] width 655 height 50
type input "n"
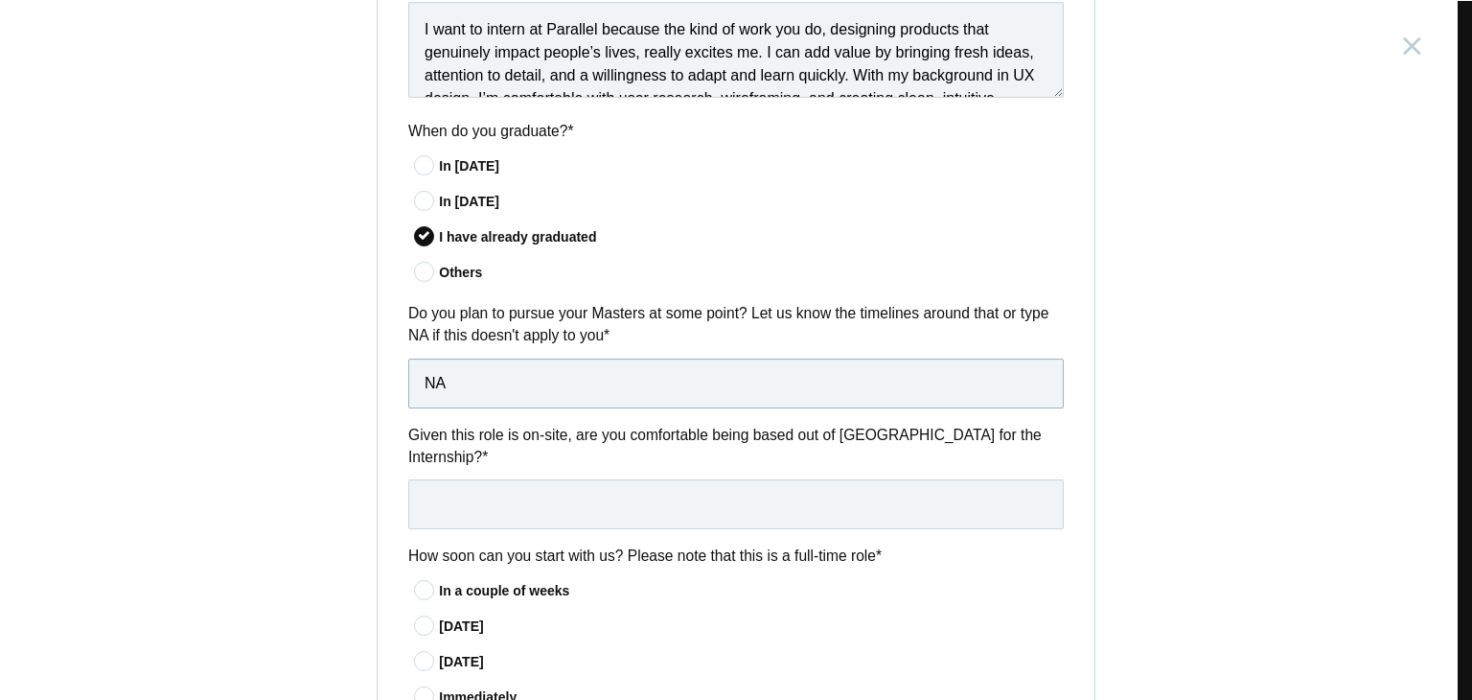
type input "NA"
click at [682, 497] on input "text" at bounding box center [735, 504] width 655 height 50
type input "y"
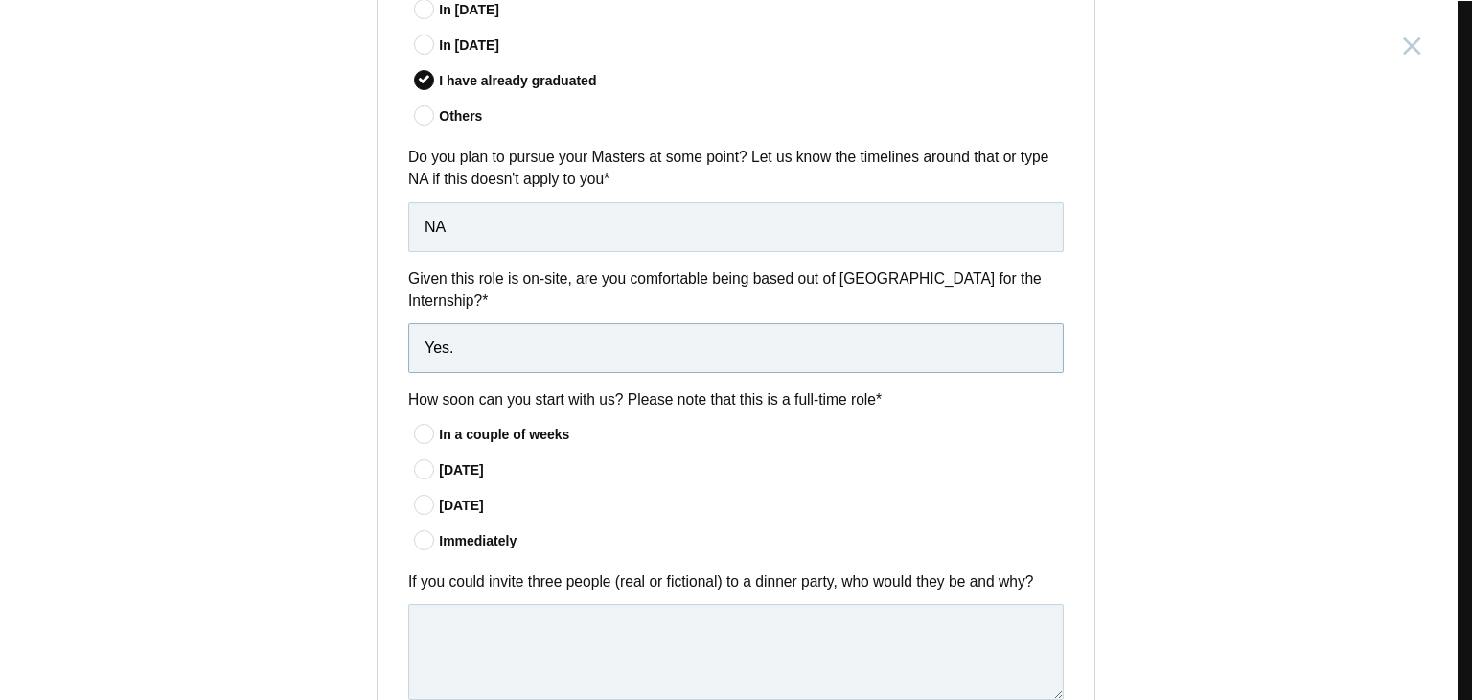
scroll to position [1374, 0]
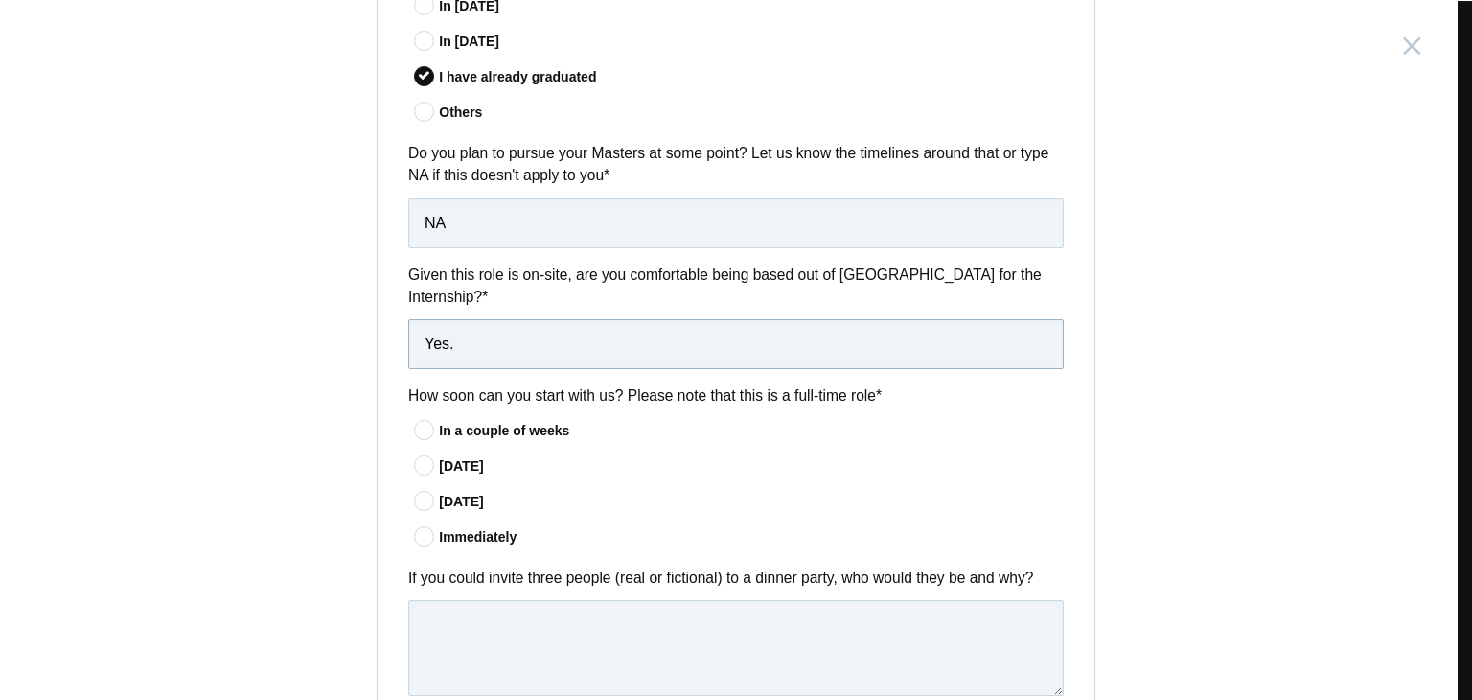
type input "Yes."
click at [419, 494] on icon at bounding box center [424, 500] width 35 height 12
click at [0, 0] on input"] "In 60 days" at bounding box center [0, 0] width 0 height 0
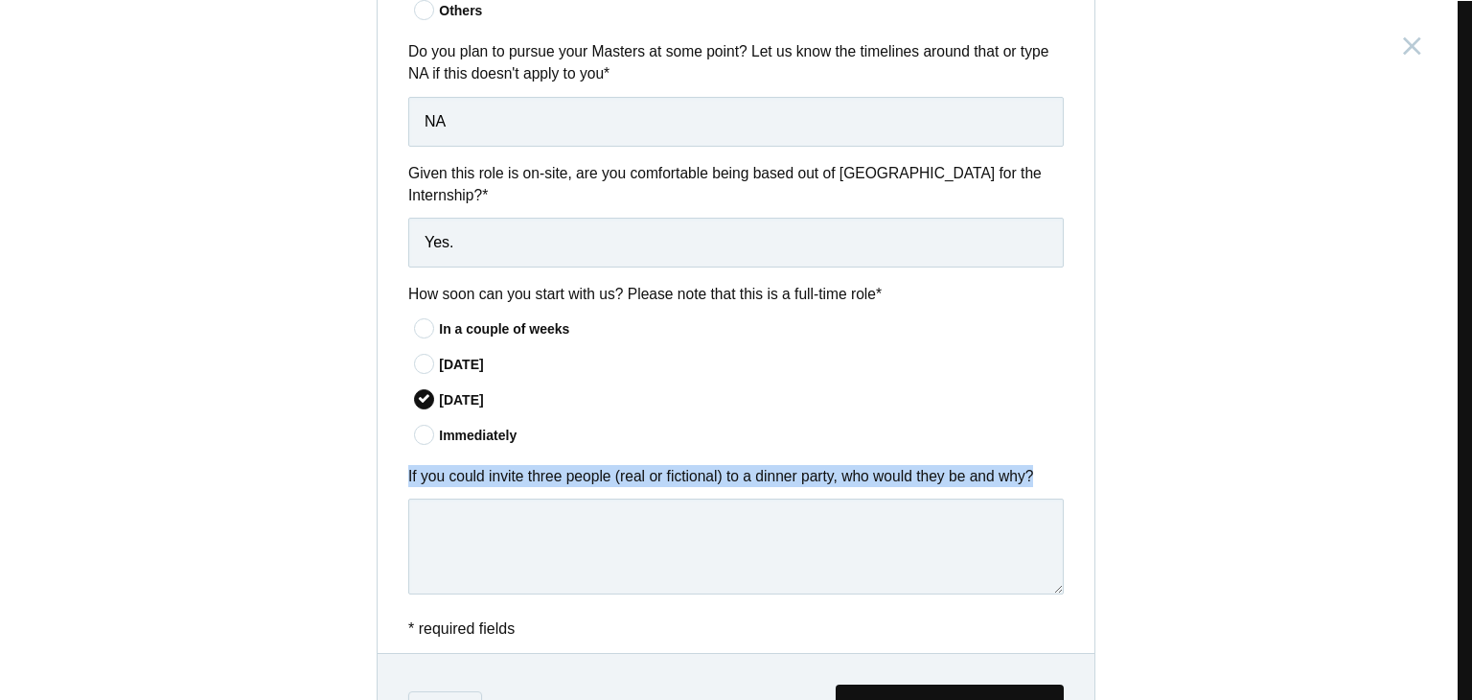
drag, startPoint x: 395, startPoint y: 451, endPoint x: 937, endPoint y: 480, distance: 543.2
click at [937, 480] on div "If you could invite three people (real or fictional) to a dinner party, who wou…" at bounding box center [736, 533] width 717 height 136
copy div "If you could invite three people (real or fictional) to a dinner party, who wou…"
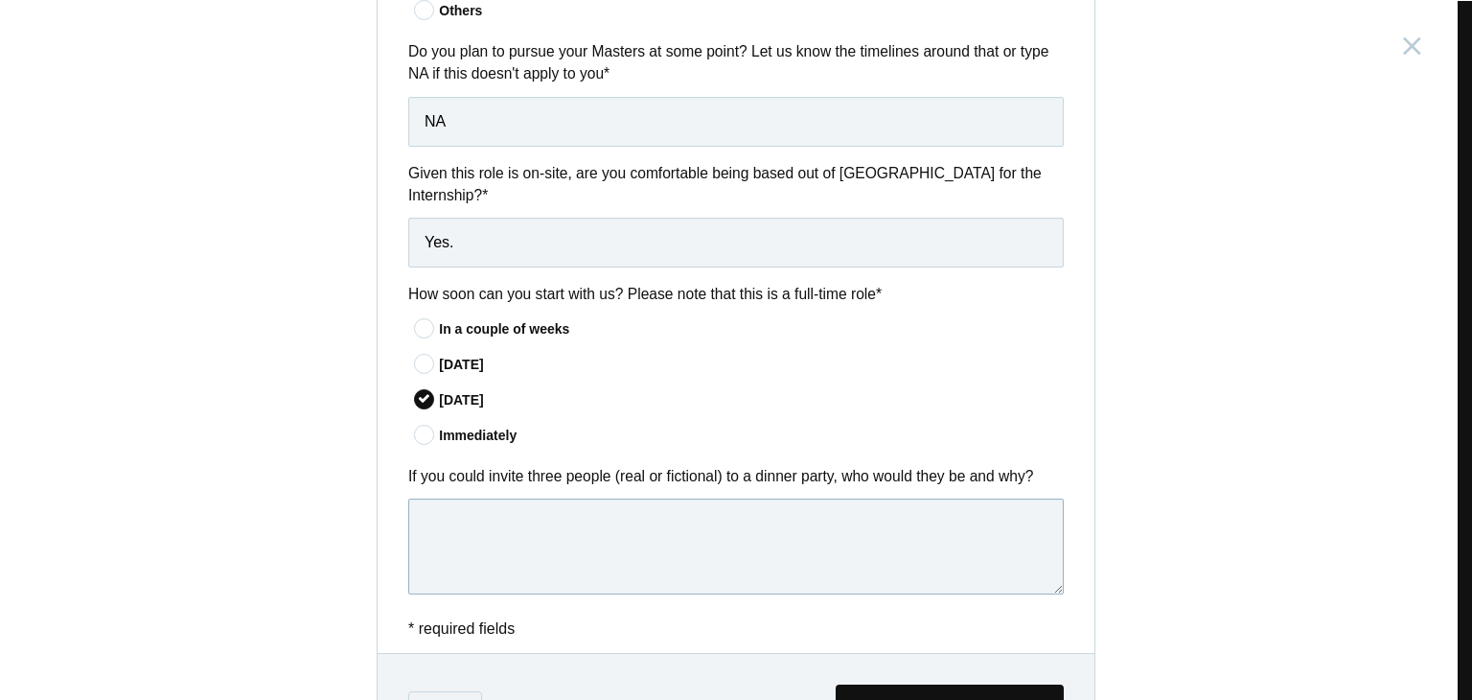
click at [543, 498] on textarea at bounding box center [735, 546] width 655 height 96
paste textarea "I’d invite Tony Stark for his smart ideas and humor, Sheldon Cooper to keep thi…"
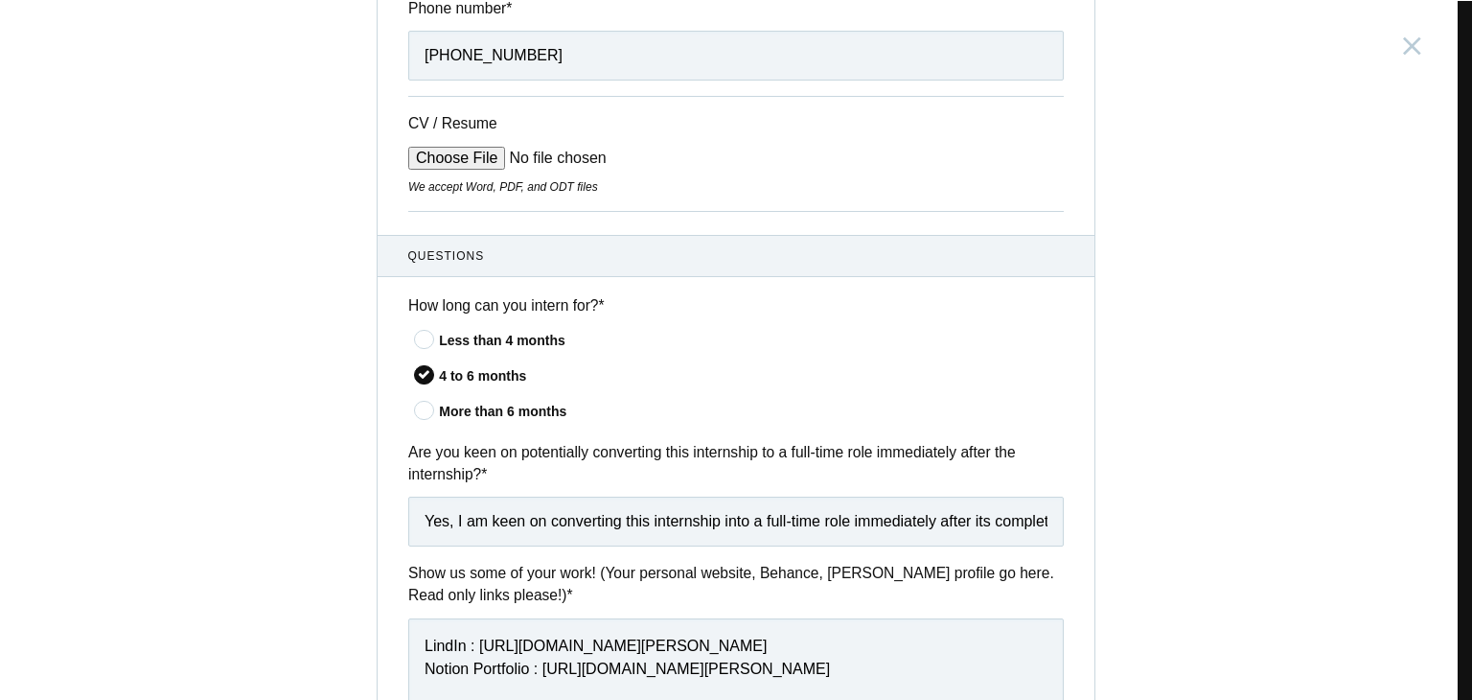
scroll to position [0, 0]
type textarea "I’d invite Tony Stark for his smart ideas and humor, Sheldon Cooper to keep thi…"
click at [473, 164] on input "CV / Resume" at bounding box center [553, 158] width 290 height 23
click at [573, 153] on input "CV / Resume" at bounding box center [553, 158] width 290 height 23
type input "C:\fakepath\Karthik J Poojary (Resume).pdf"
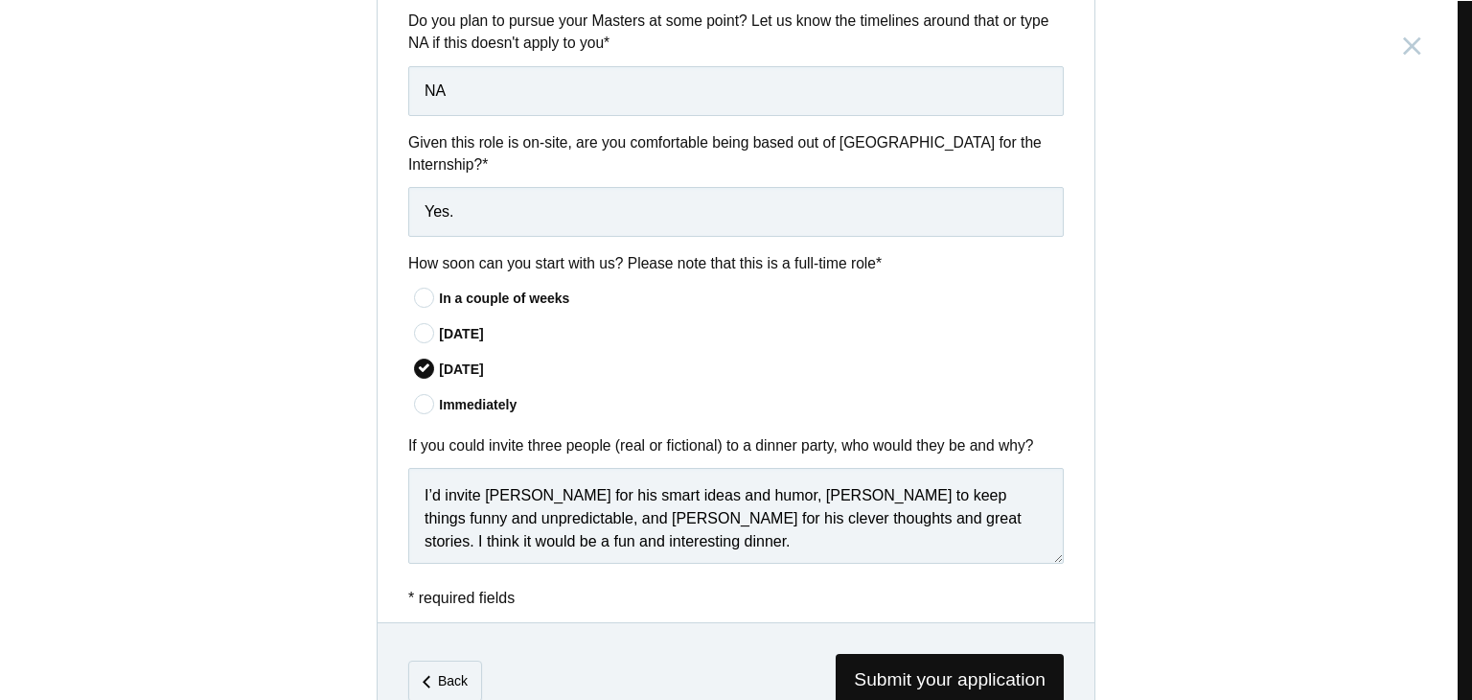
scroll to position [1548, 0]
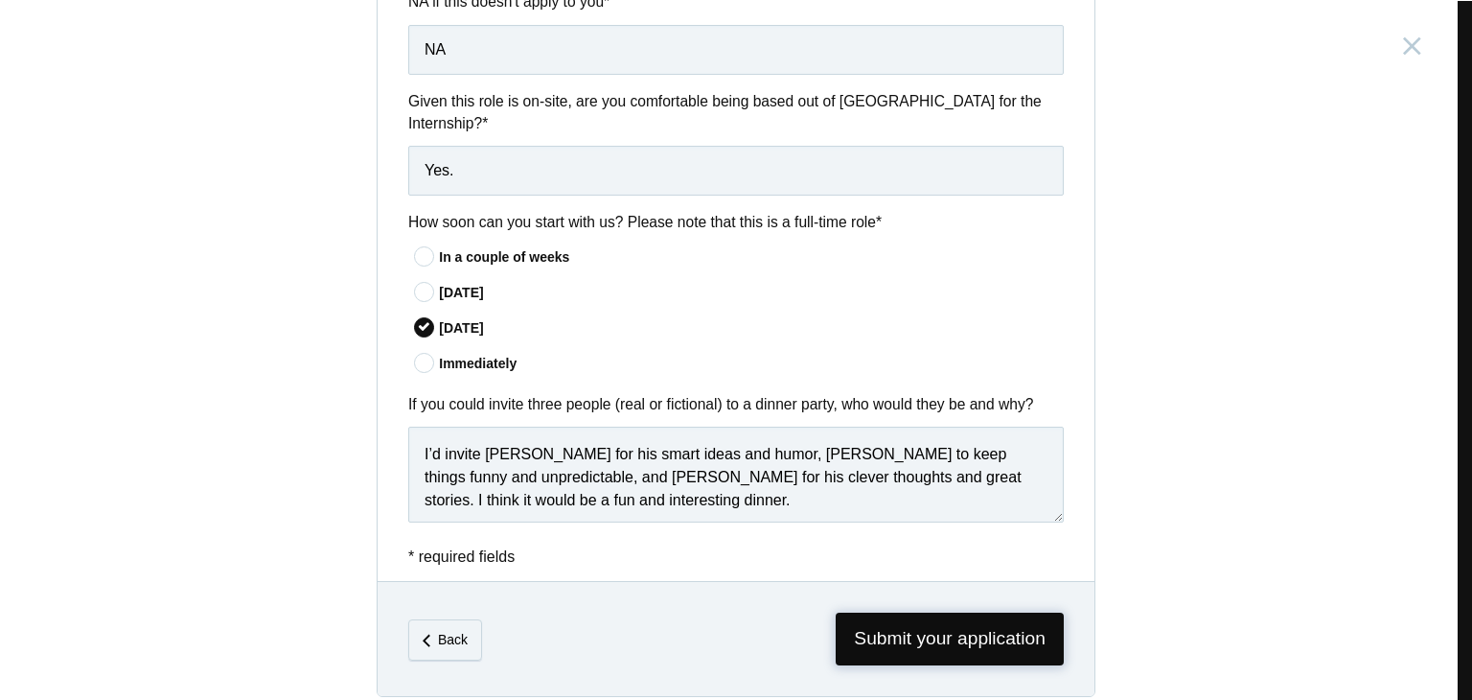
click at [911, 620] on span "Submit your application" at bounding box center [950, 638] width 228 height 53
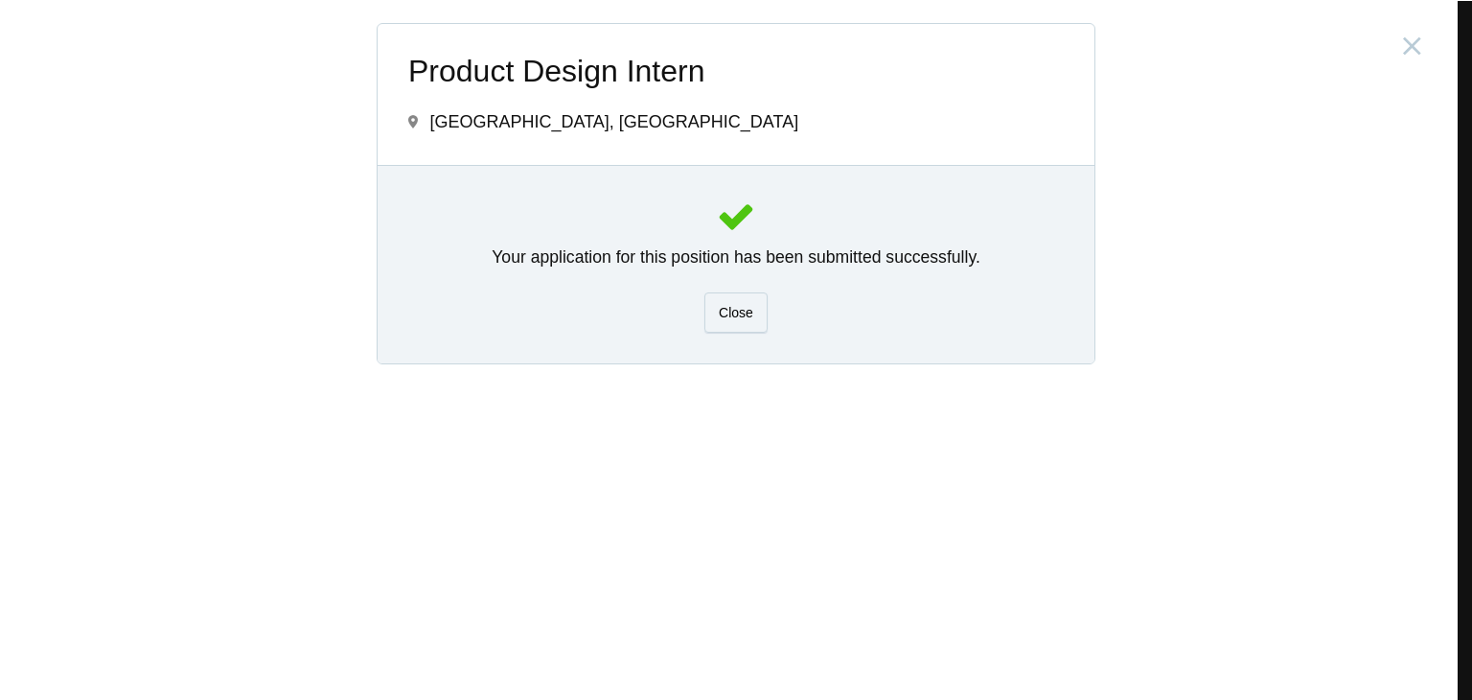
scroll to position [0, 0]
